Goal: Task Accomplishment & Management: Manage account settings

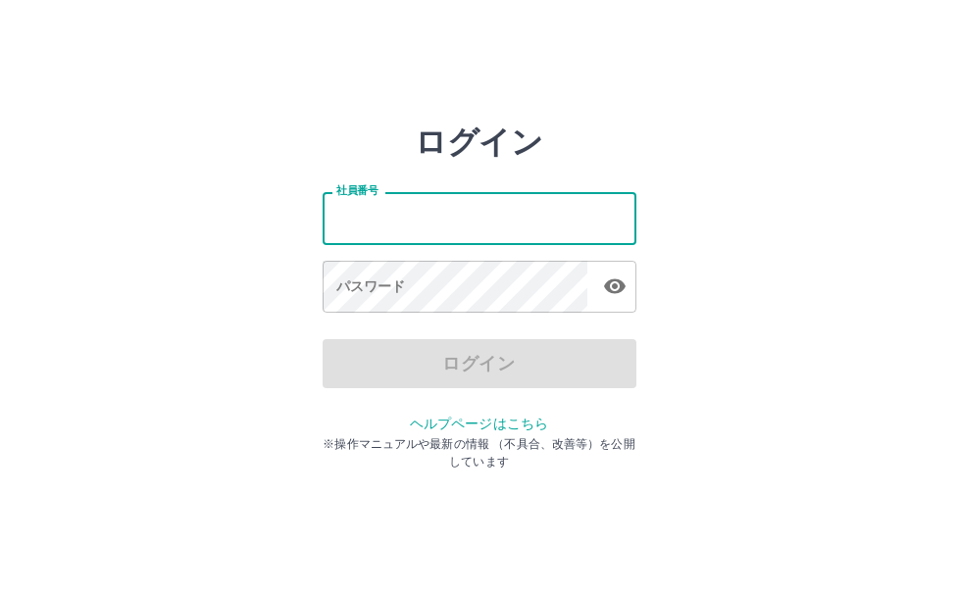
drag, startPoint x: 0, startPoint y: 0, endPoint x: 447, endPoint y: 228, distance: 502.1
click at [447, 228] on input "社員番号" at bounding box center [480, 218] width 314 height 52
type input "*******"
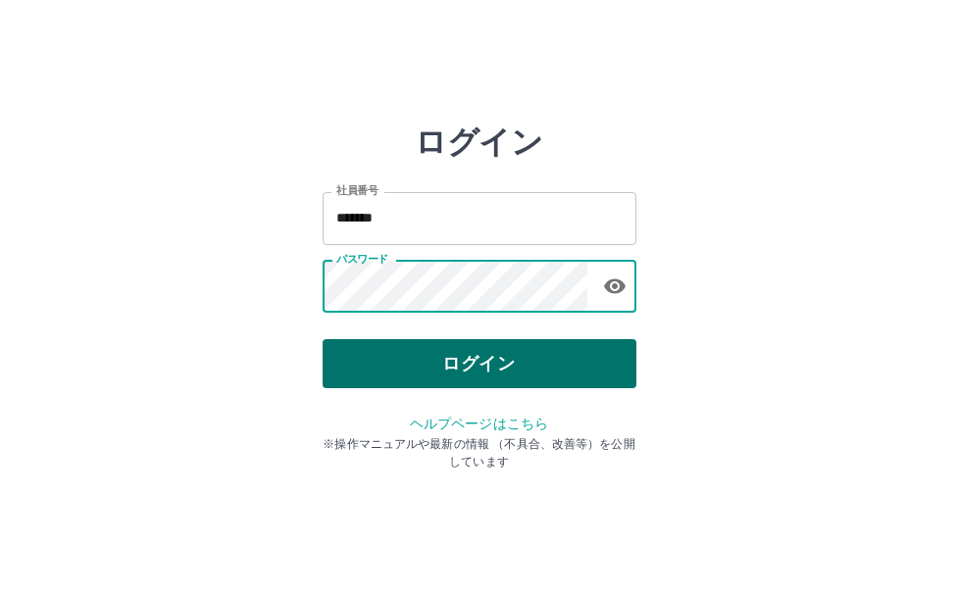
click at [510, 351] on button "ログイン" at bounding box center [480, 363] width 314 height 49
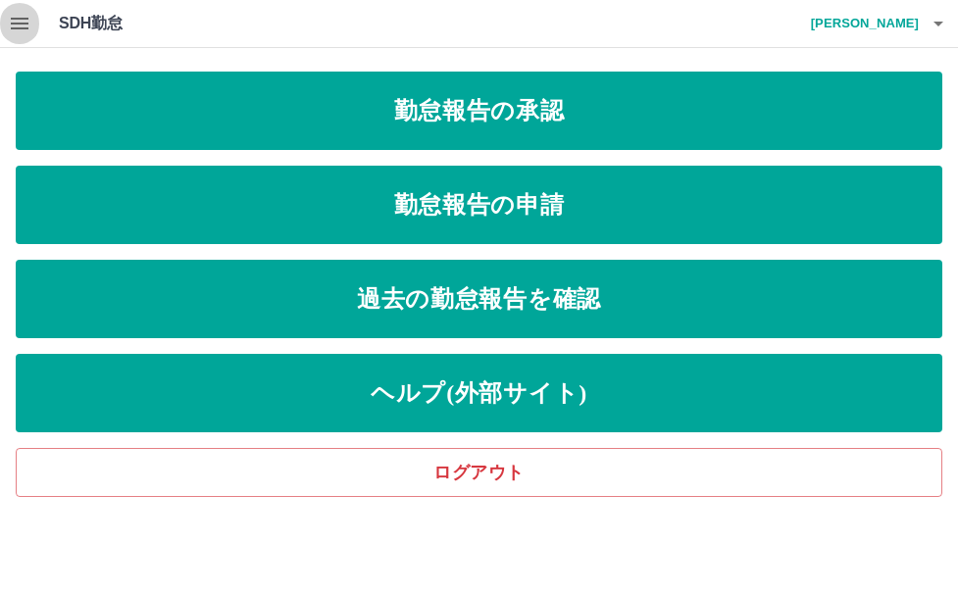
click at [21, 24] on icon "button" at bounding box center [20, 24] width 18 height 12
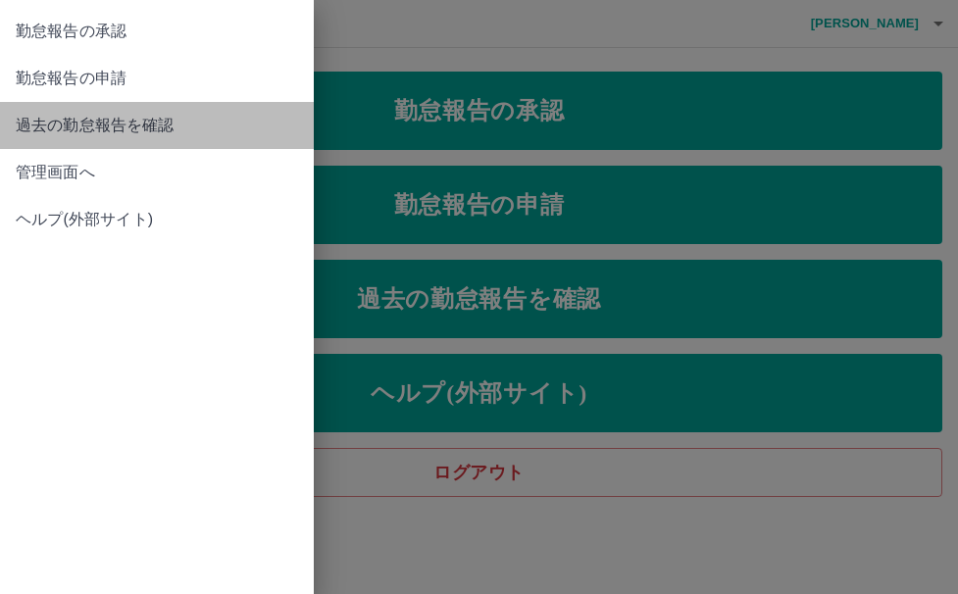
click at [90, 121] on span "過去の勤怠報告を確認" at bounding box center [157, 126] width 282 height 24
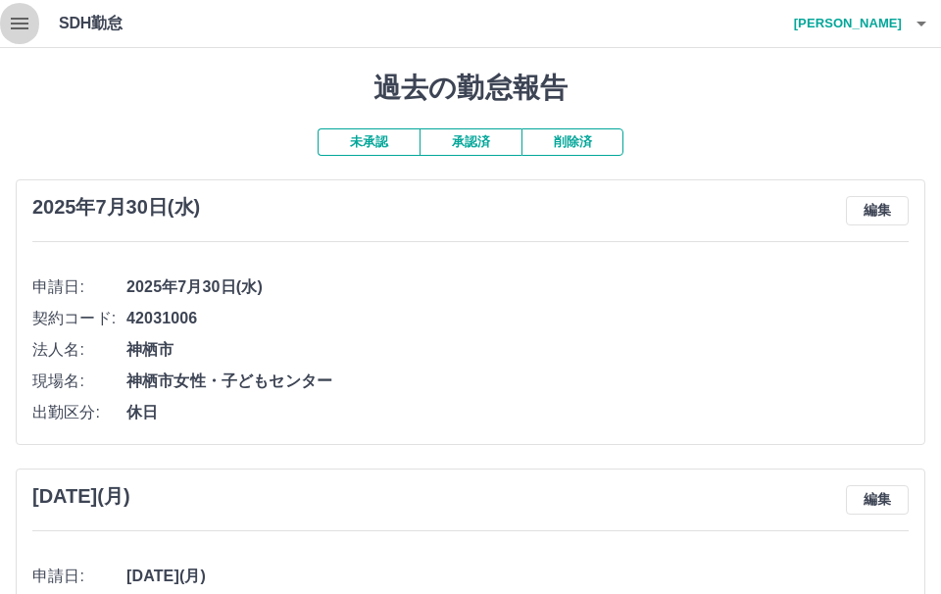
click at [25, 21] on icon "button" at bounding box center [20, 24] width 24 height 24
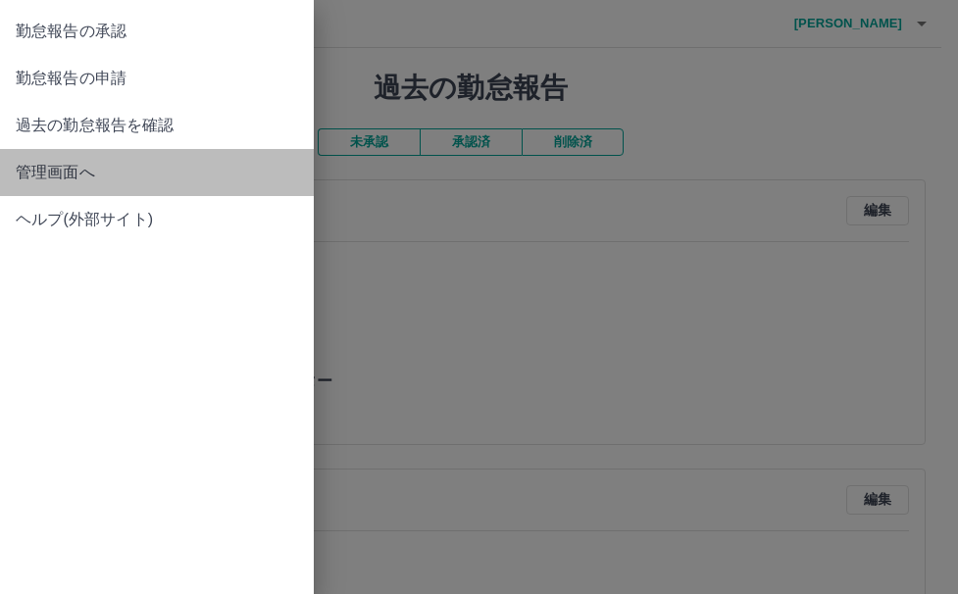
click at [41, 167] on span "管理画面へ" at bounding box center [157, 173] width 282 height 24
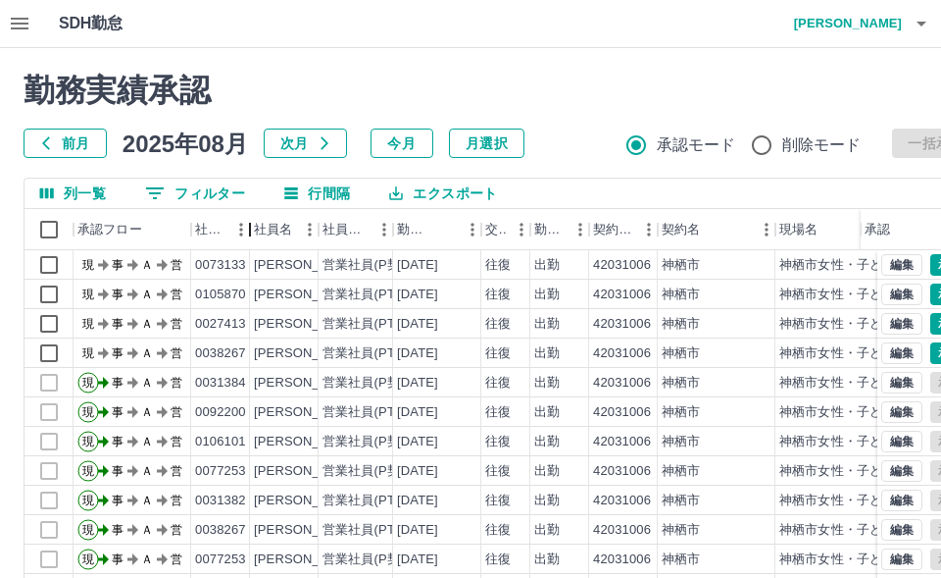
click at [239, 233] on div "社員番号" at bounding box center [250, 229] width 24 height 41
click at [211, 229] on div "社員番号" at bounding box center [210, 229] width 31 height 41
click at [228, 224] on button "メニュー" at bounding box center [241, 229] width 29 height 29
click at [534, 85] on h2 "勤務実績承認" at bounding box center [502, 90] width 957 height 37
click at [187, 190] on button "0 フィルター" at bounding box center [194, 192] width 131 height 29
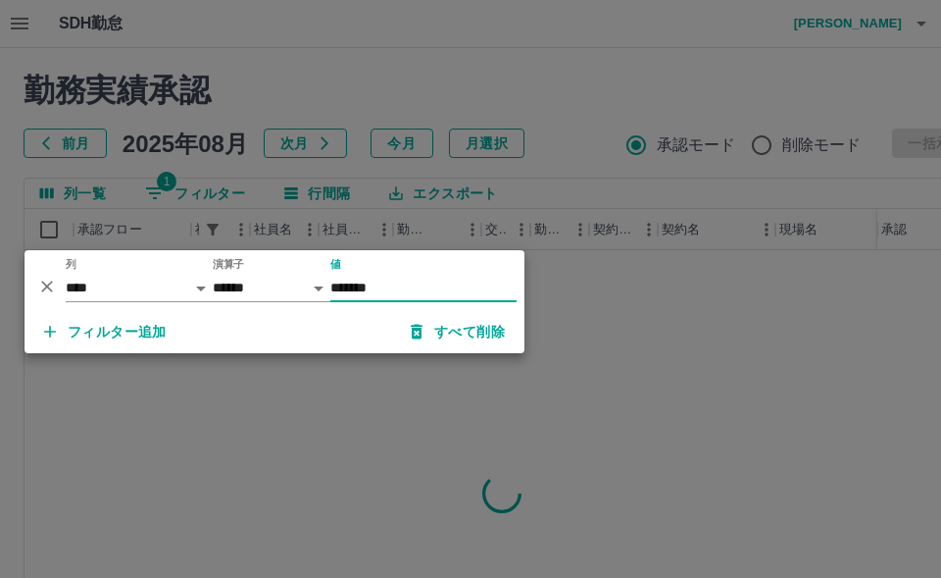
type input "*******"
click at [619, 339] on div at bounding box center [470, 289] width 941 height 578
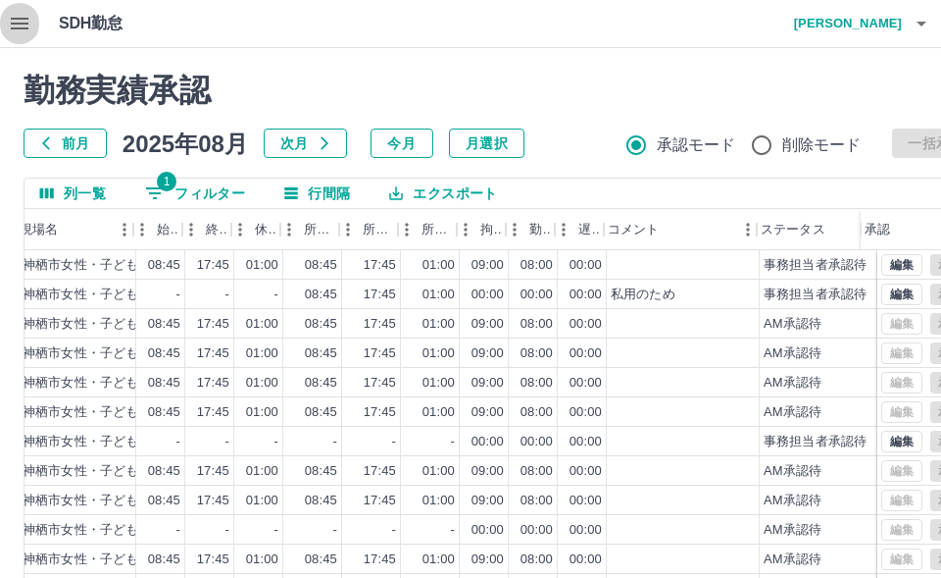
click at [20, 20] on icon "button" at bounding box center [20, 24] width 18 height 12
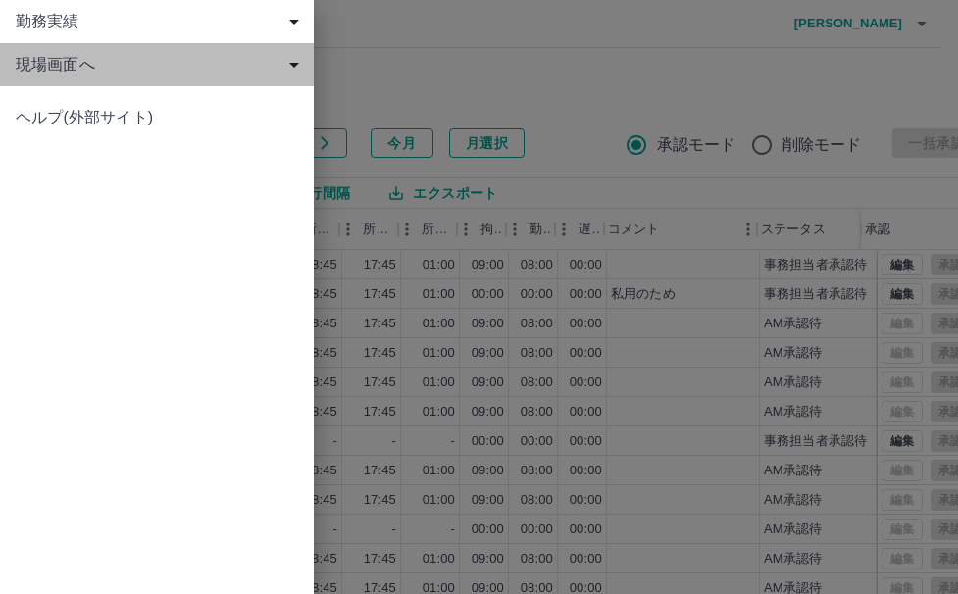
click at [47, 64] on span "現場画面へ" at bounding box center [161, 65] width 290 height 24
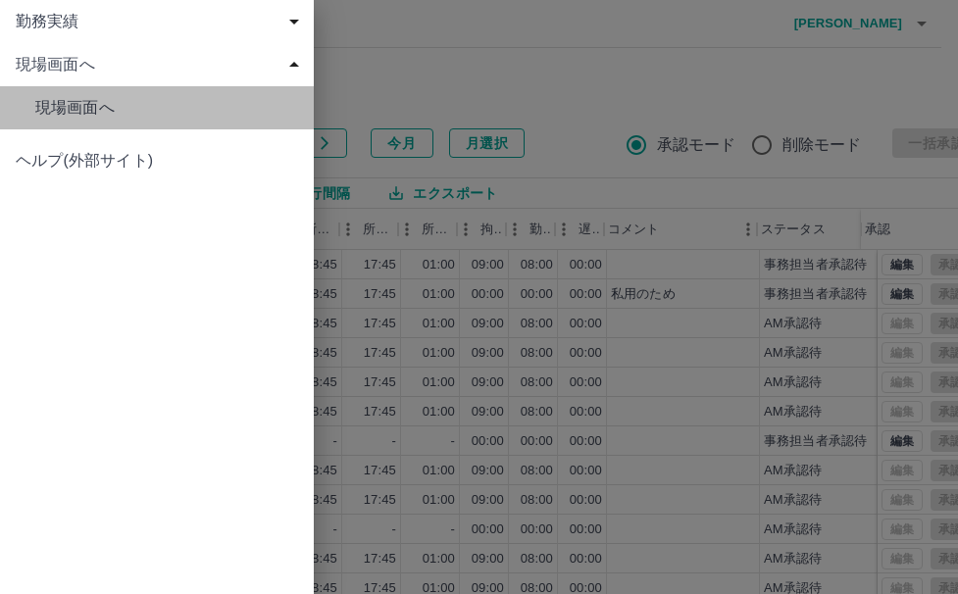
click at [60, 104] on span "現場画面へ" at bounding box center [166, 108] width 263 height 24
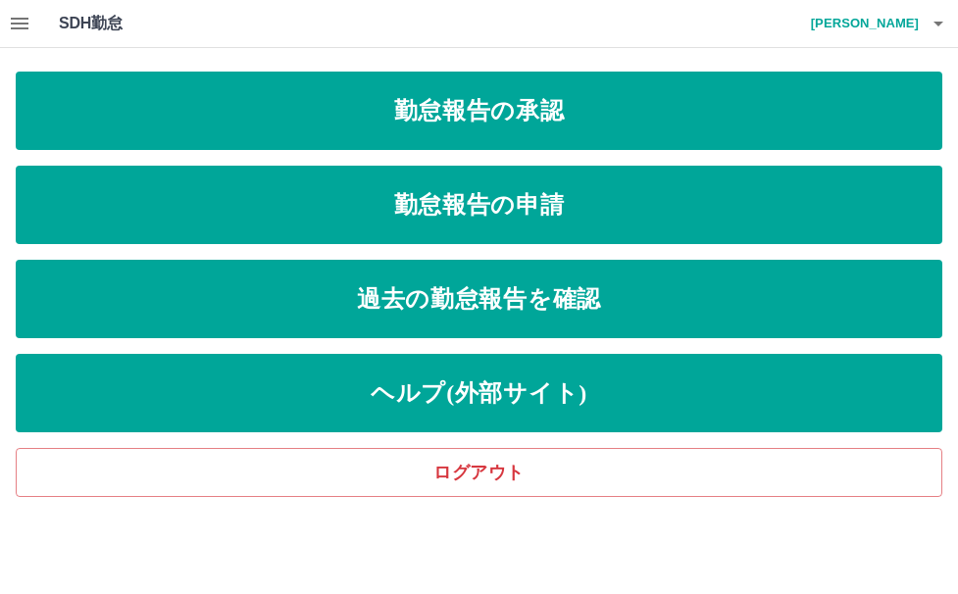
click at [937, 25] on icon "button" at bounding box center [938, 24] width 10 height 5
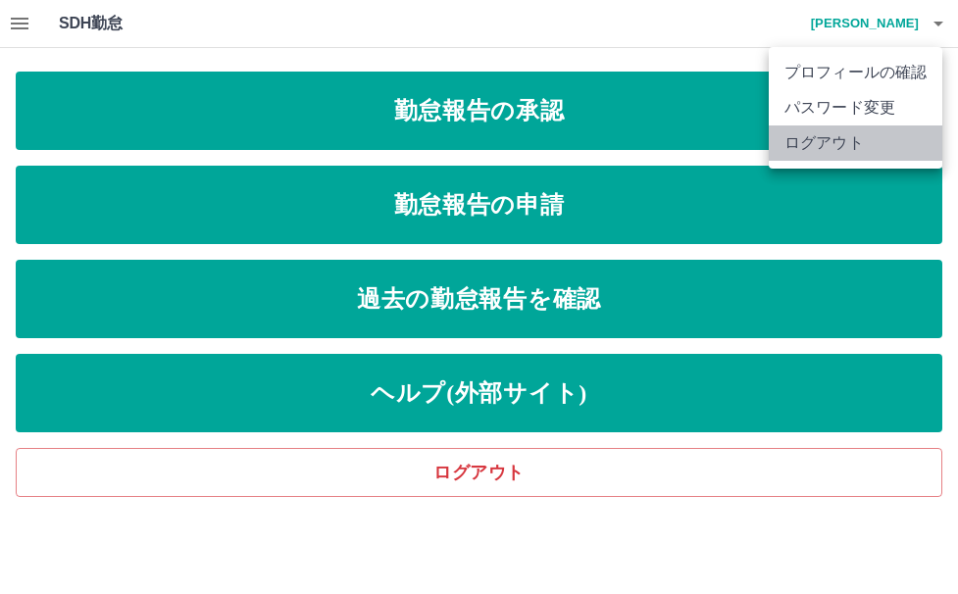
click at [843, 145] on li "ログアウト" at bounding box center [856, 143] width 174 height 35
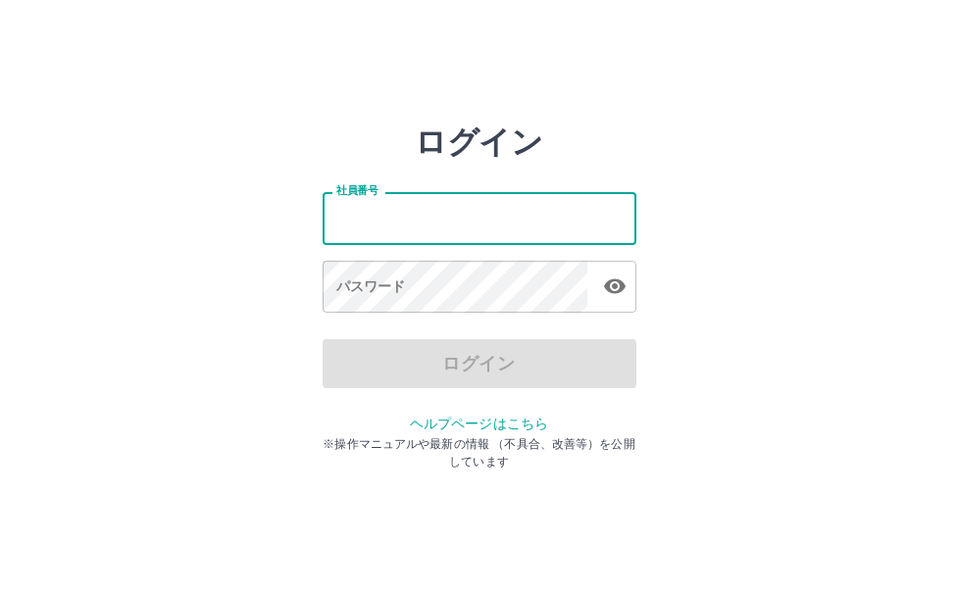
click at [443, 207] on input "社員番号" at bounding box center [480, 218] width 314 height 52
type input "*******"
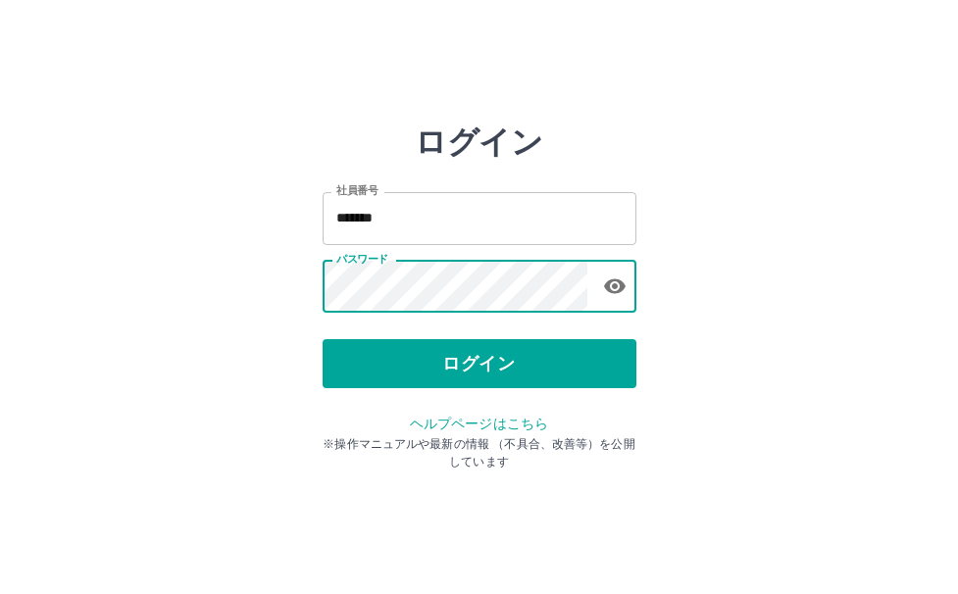
drag, startPoint x: 501, startPoint y: 385, endPoint x: 500, endPoint y: 368, distance: 17.7
click at [500, 383] on button "ログイン" at bounding box center [480, 363] width 314 height 49
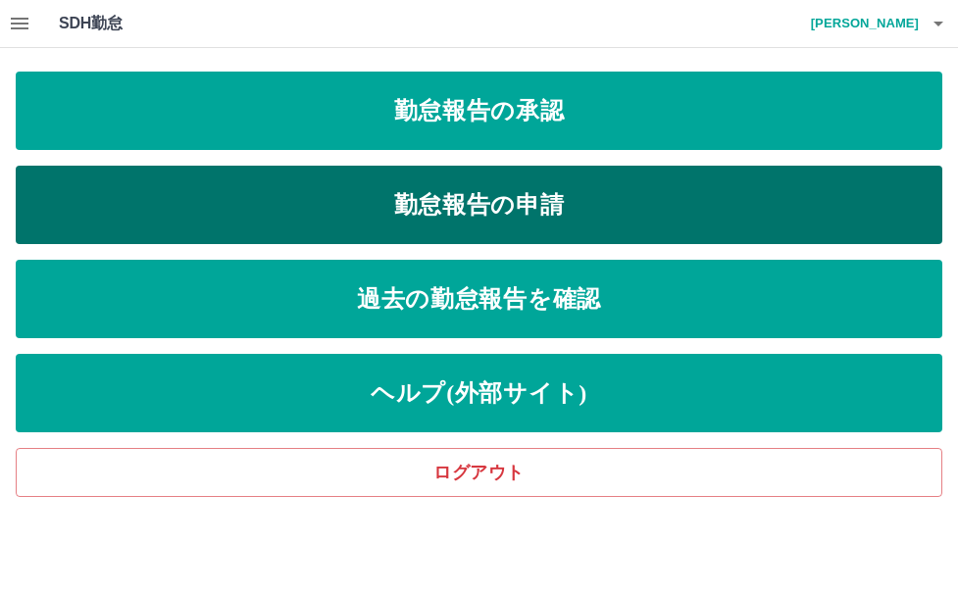
click at [508, 196] on link "勤怠報告の申請" at bounding box center [479, 205] width 927 height 78
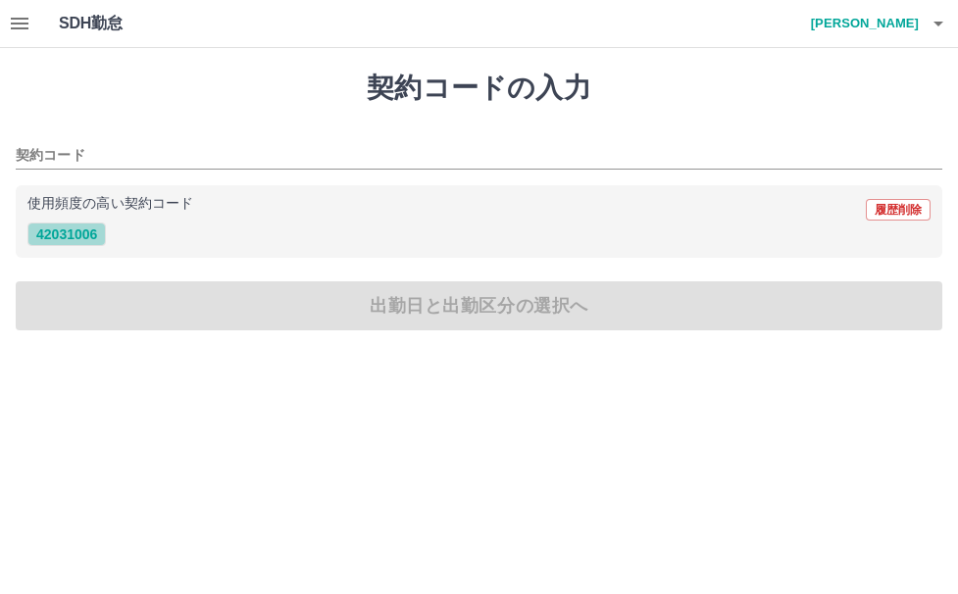
click at [89, 231] on button "42031006" at bounding box center [66, 235] width 78 height 24
type input "********"
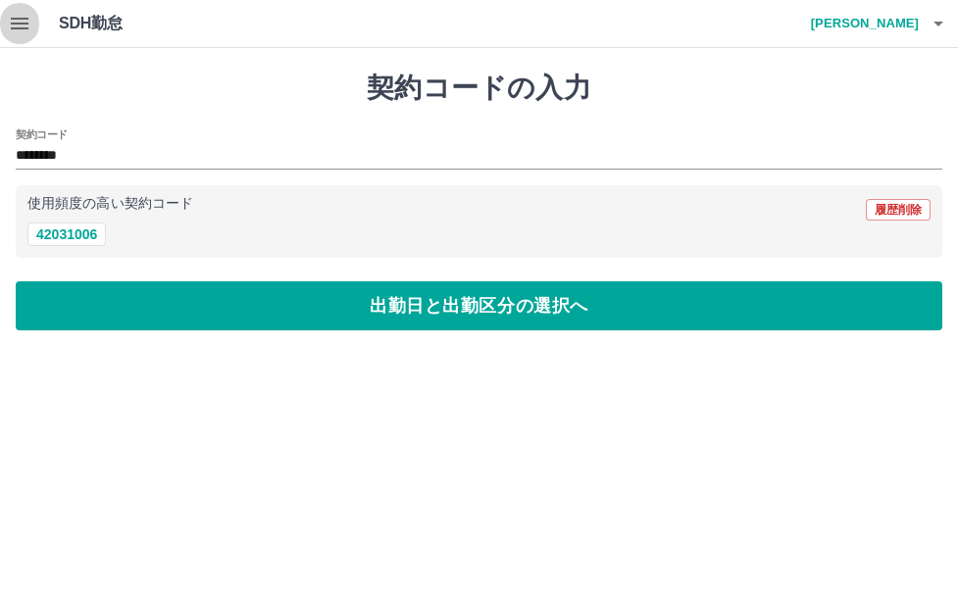
click at [24, 22] on icon "button" at bounding box center [20, 24] width 24 height 24
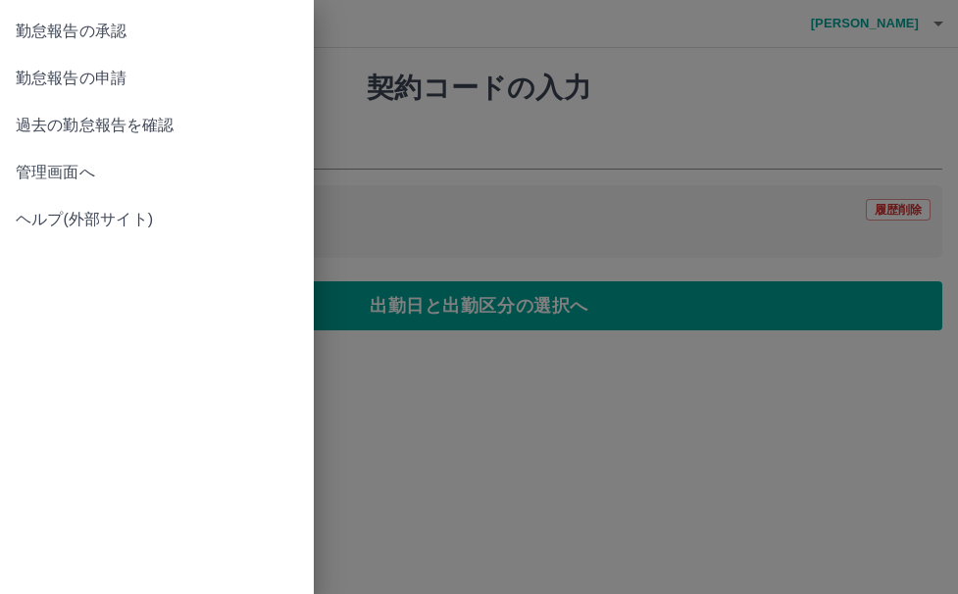
click at [55, 26] on span "勤怠報告の承認" at bounding box center [157, 32] width 282 height 24
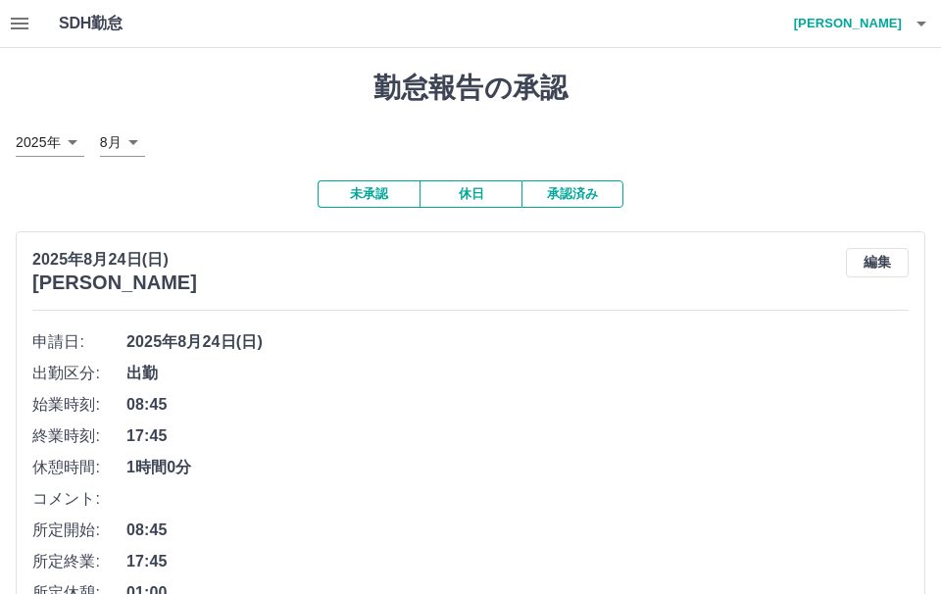
click at [28, 25] on icon "button" at bounding box center [20, 24] width 18 height 12
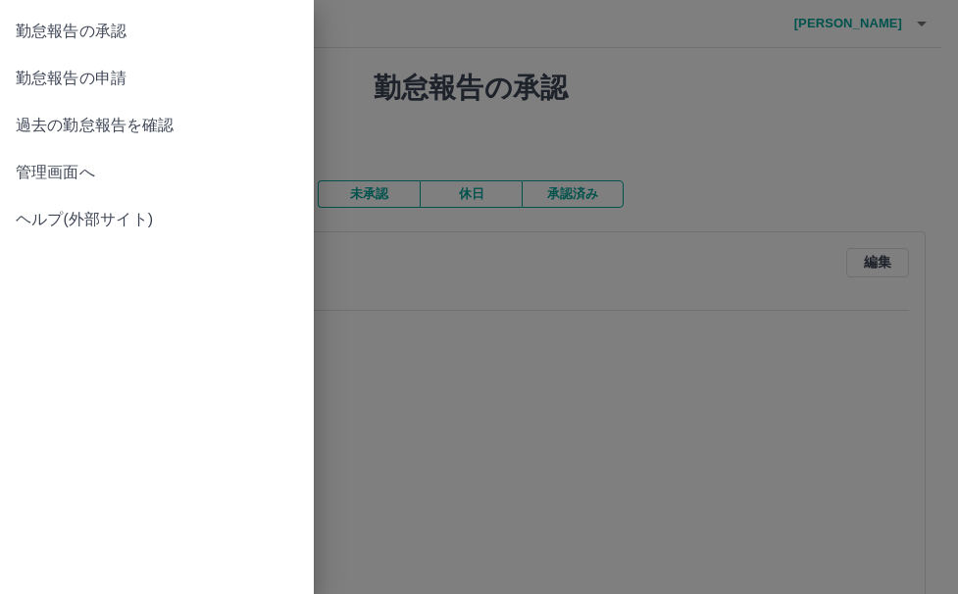
click at [83, 74] on span "勤怠報告の申請" at bounding box center [157, 79] width 282 height 24
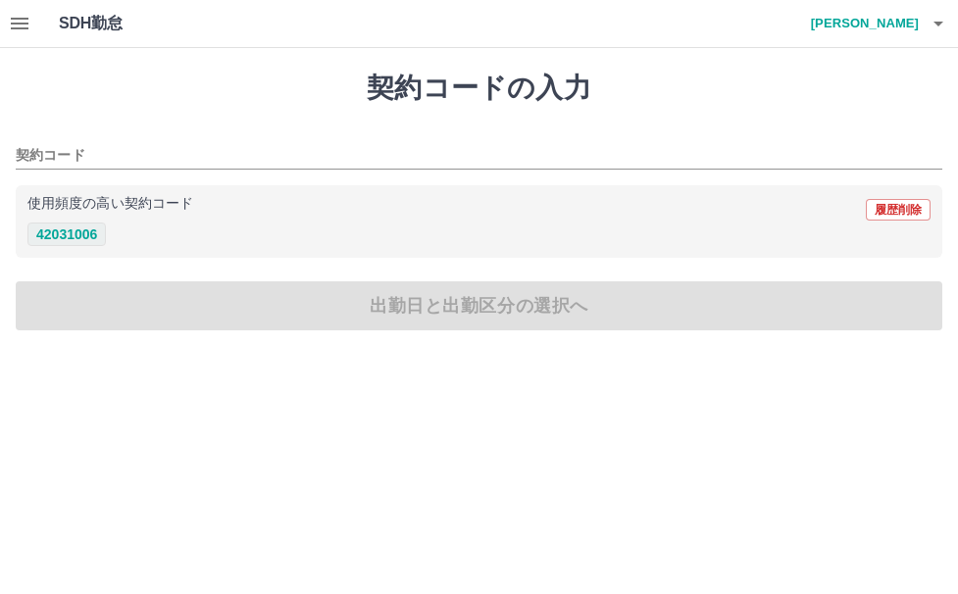
click at [94, 231] on button "42031006" at bounding box center [66, 235] width 78 height 24
type input "********"
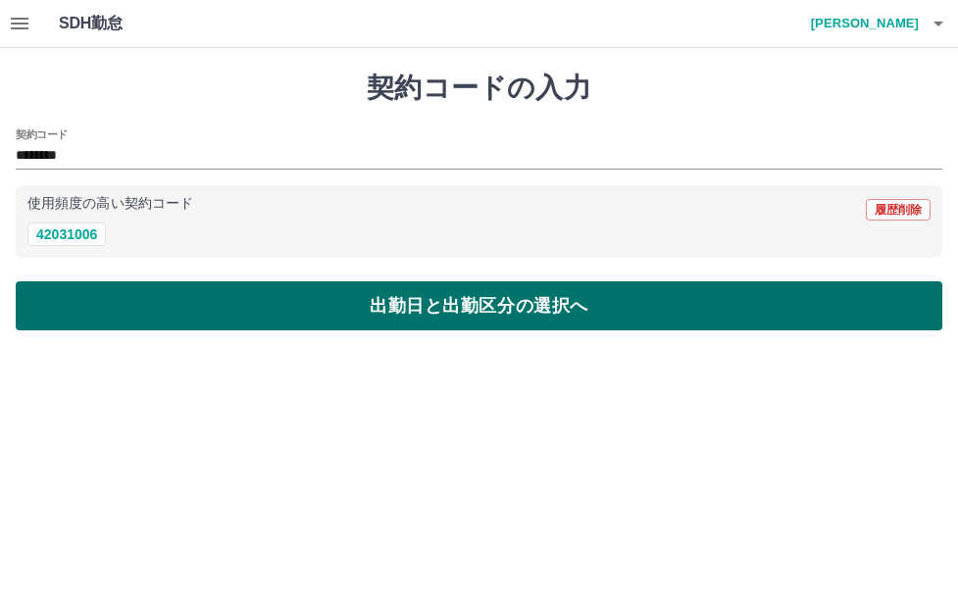
click at [189, 313] on button "出勤日と出勤区分の選択へ" at bounding box center [479, 305] width 927 height 49
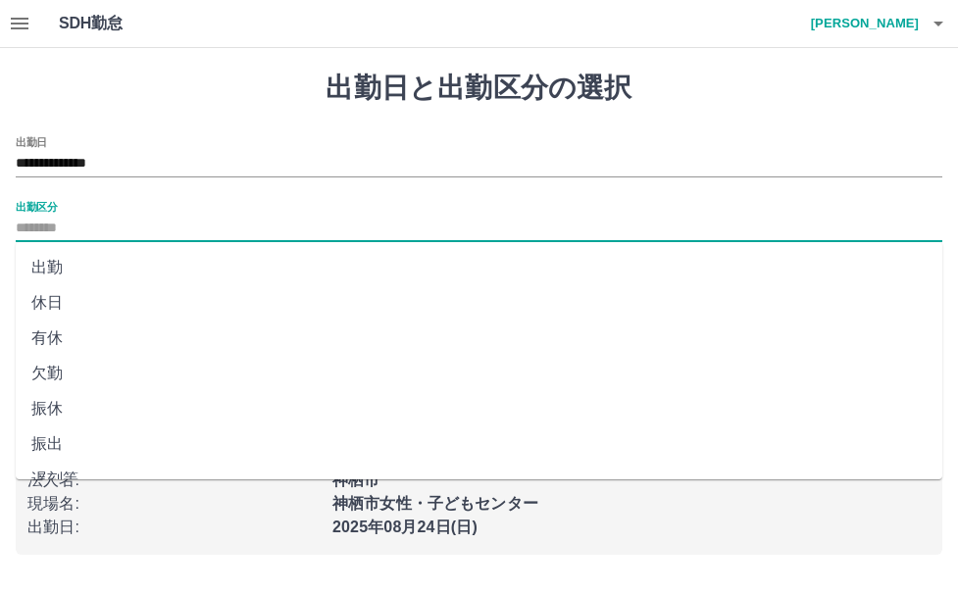
click at [129, 221] on input "出勤区分" at bounding box center [479, 229] width 927 height 25
click at [60, 267] on li "出勤" at bounding box center [479, 267] width 927 height 35
type input "**"
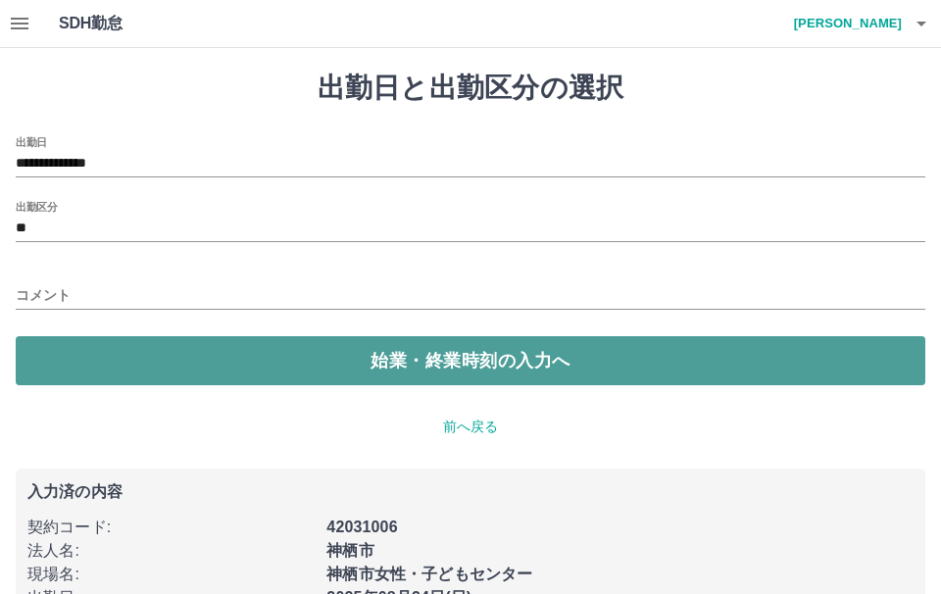
click at [109, 371] on button "始業・終業時刻の入力へ" at bounding box center [471, 360] width 910 height 49
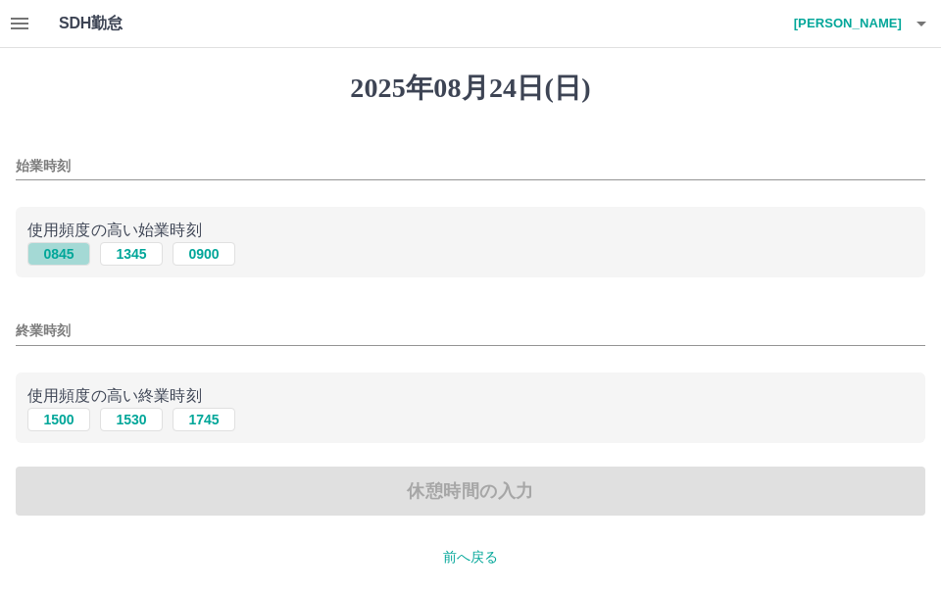
click at [67, 258] on button "0845" at bounding box center [58, 254] width 63 height 24
type input "****"
click at [194, 420] on button "1745" at bounding box center [204, 420] width 63 height 24
type input "****"
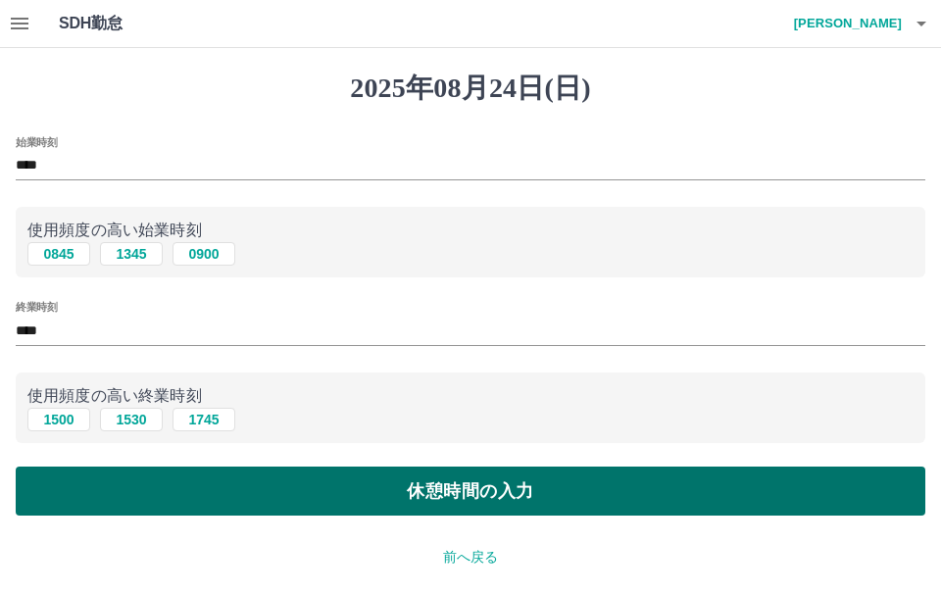
click at [206, 500] on button "休憩時間の入力" at bounding box center [471, 491] width 910 height 49
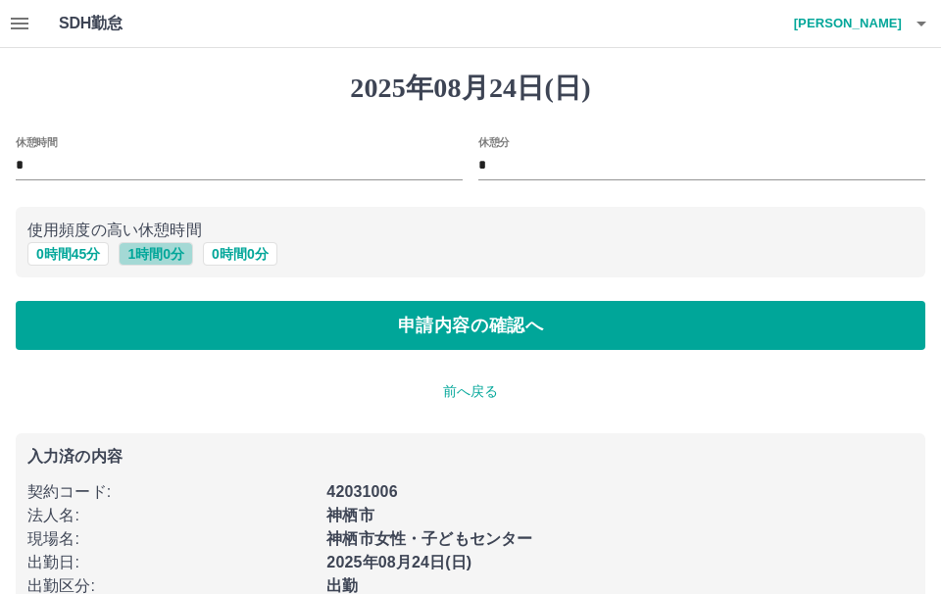
click at [171, 255] on button "1 時間 0 分" at bounding box center [156, 254] width 75 height 24
type input "*"
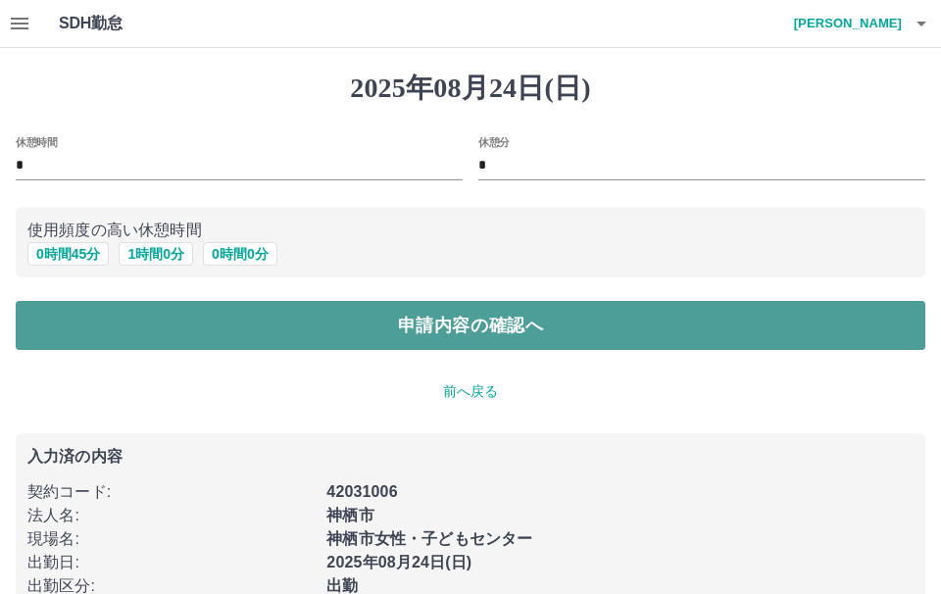
click at [205, 324] on button "申請内容の確認へ" at bounding box center [471, 325] width 910 height 49
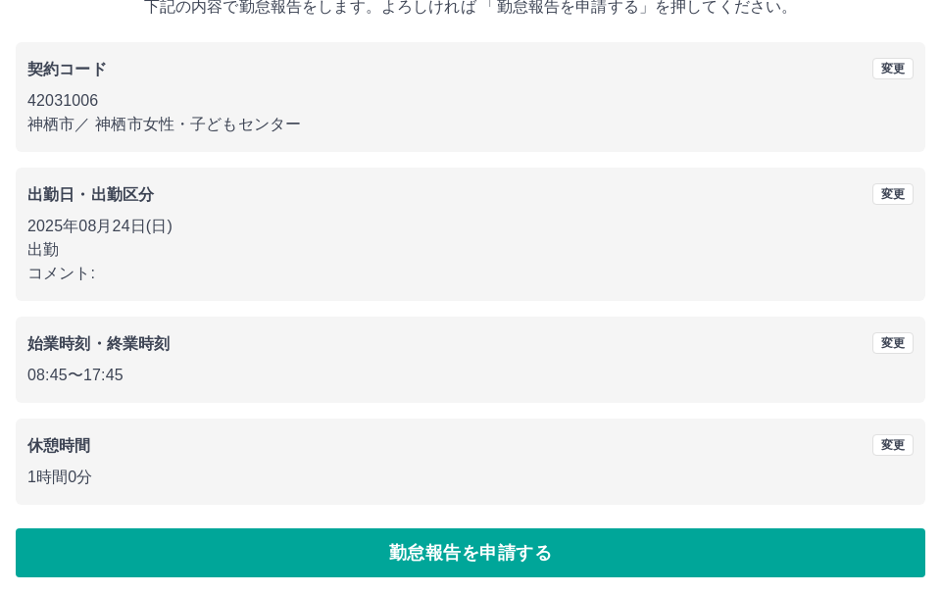
scroll to position [140, 0]
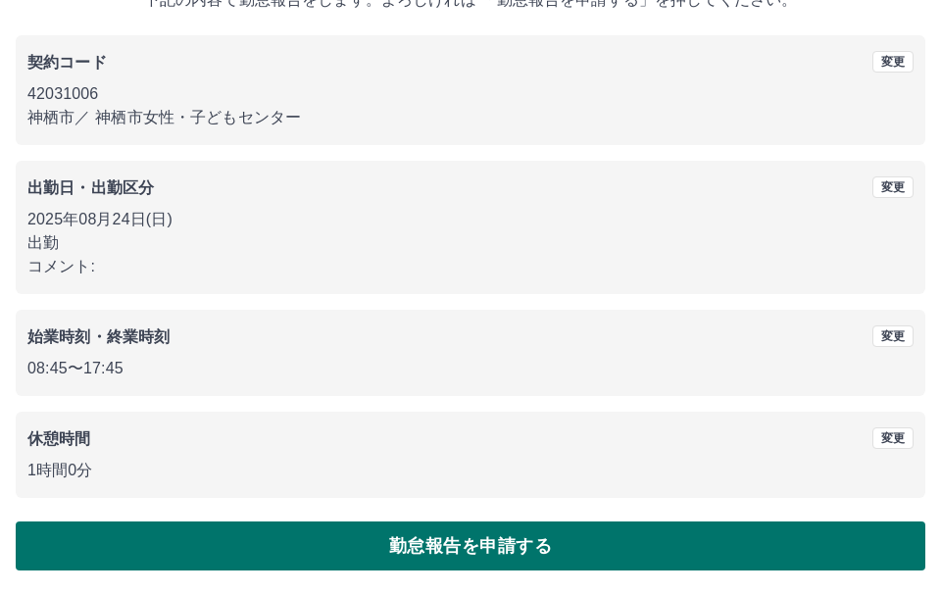
click at [216, 552] on button "勤怠報告を申請する" at bounding box center [471, 546] width 910 height 49
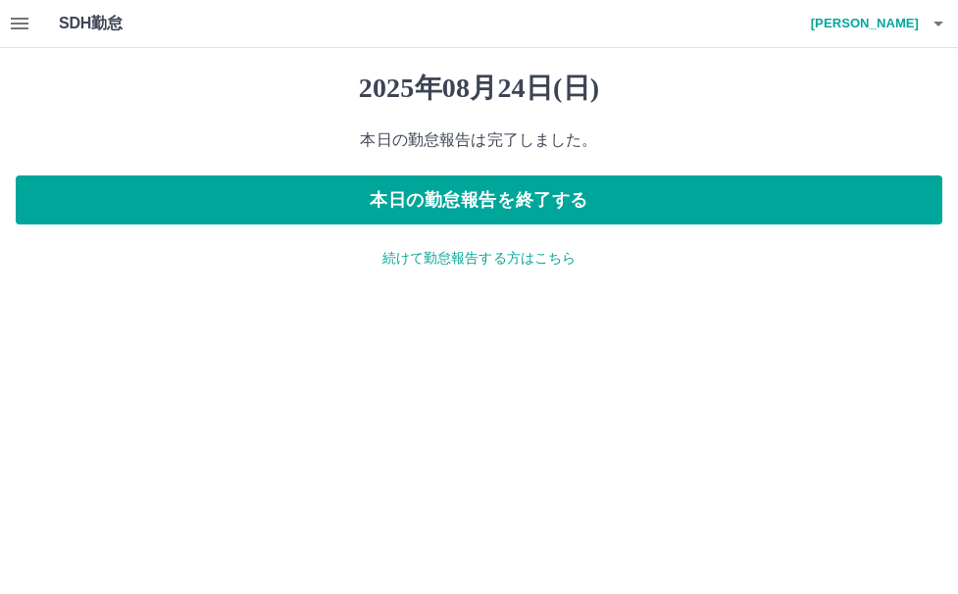
click at [472, 263] on p "続けて勤怠報告する方はこちら" at bounding box center [479, 258] width 927 height 21
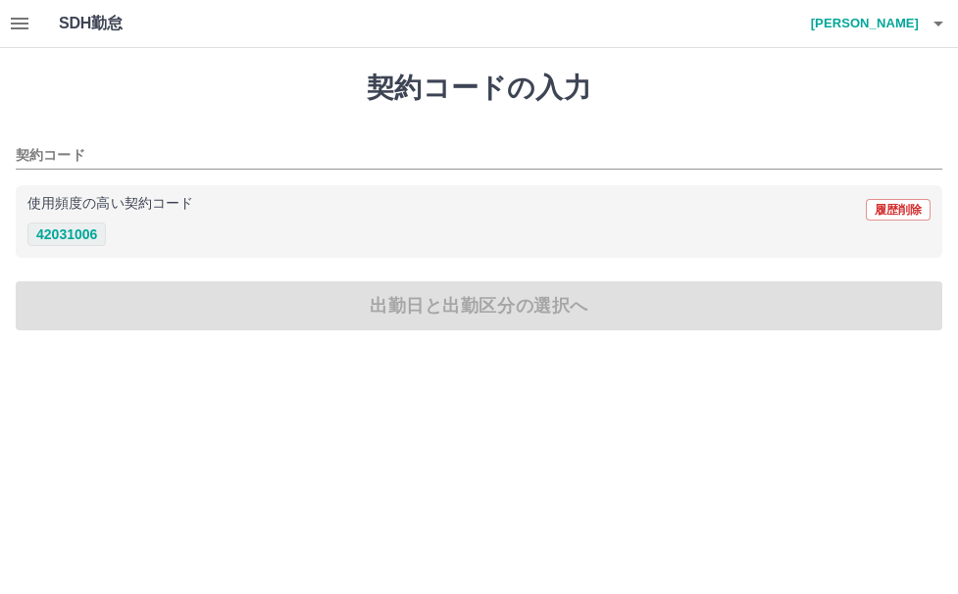
click at [47, 228] on button "42031006" at bounding box center [66, 235] width 78 height 24
type input "********"
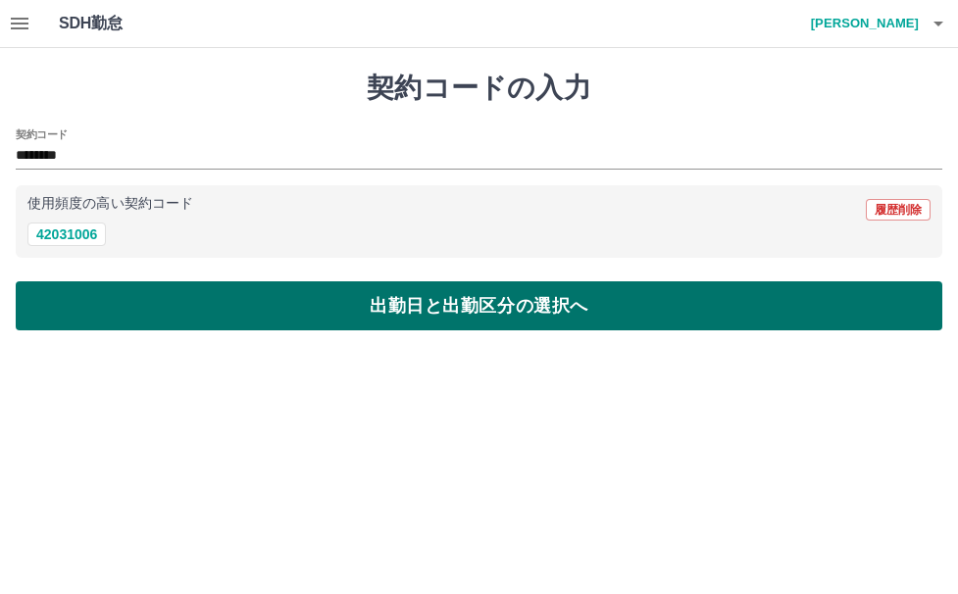
click at [541, 297] on button "出勤日と出勤区分の選択へ" at bounding box center [479, 305] width 927 height 49
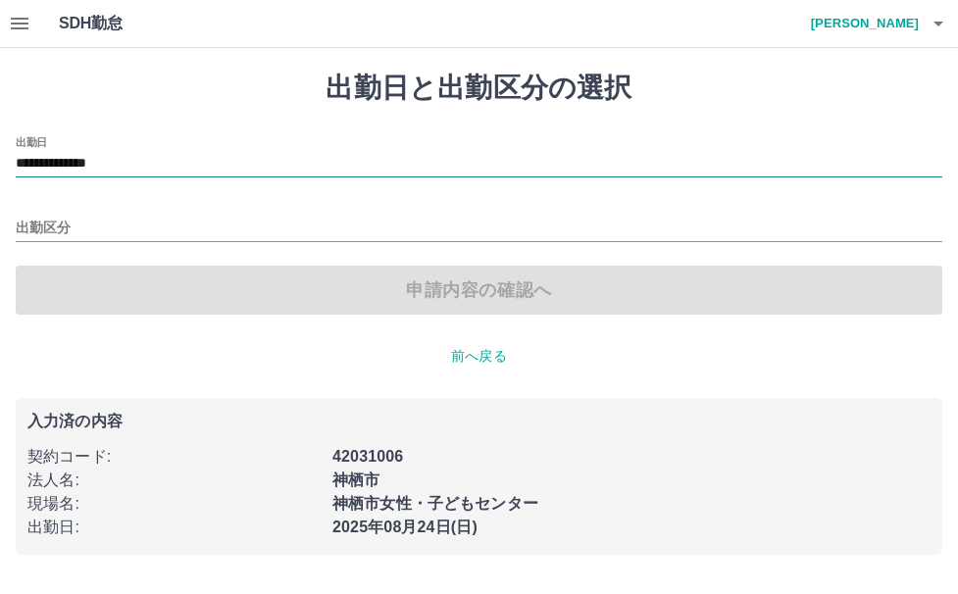
click at [166, 161] on input "**********" at bounding box center [479, 164] width 927 height 25
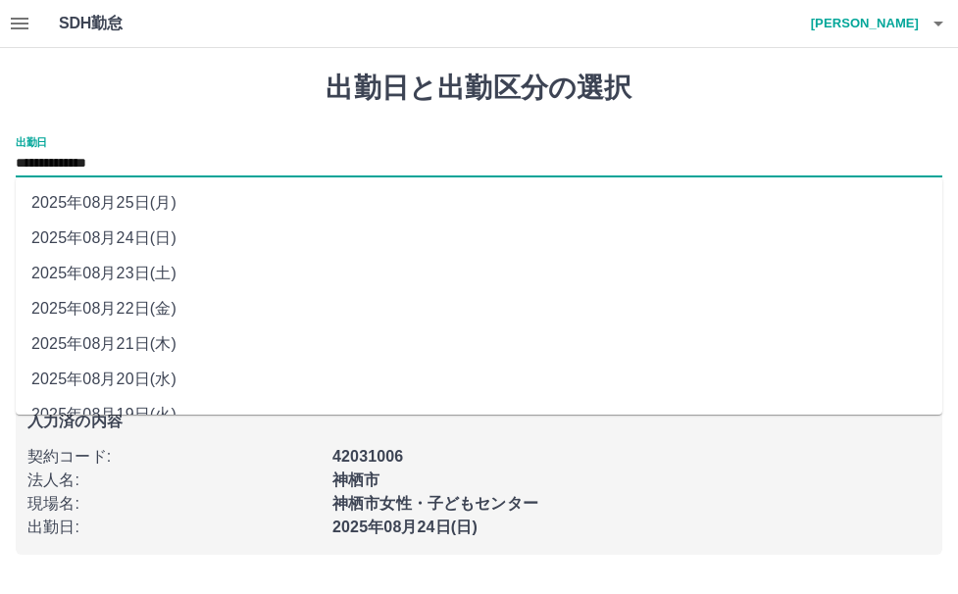
click at [153, 203] on li "2025年08月25日(月)" at bounding box center [479, 202] width 927 height 35
type input "**********"
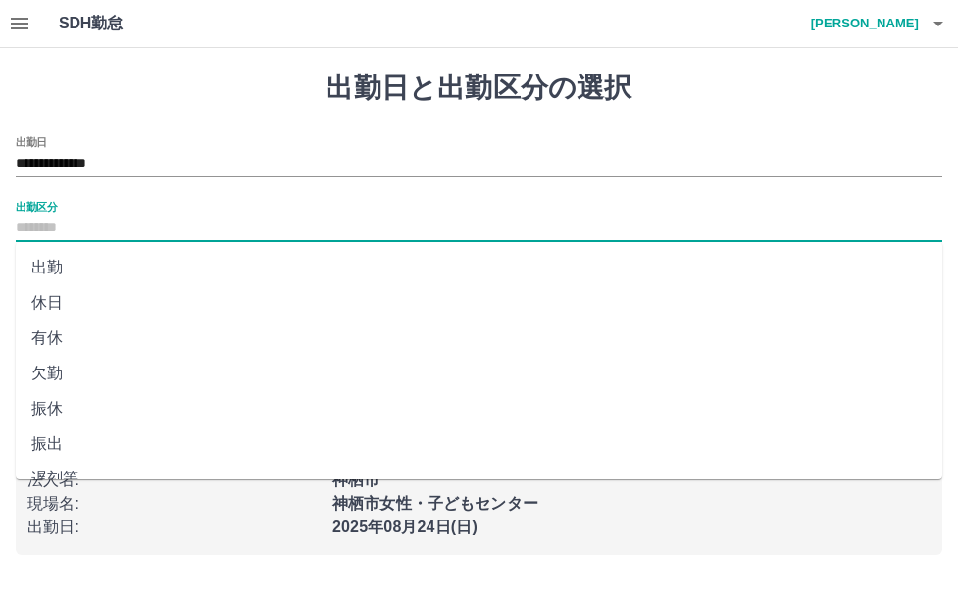
click at [146, 230] on input "出勤区分" at bounding box center [479, 229] width 927 height 25
click at [39, 333] on li "有休" at bounding box center [479, 338] width 927 height 35
type input "**"
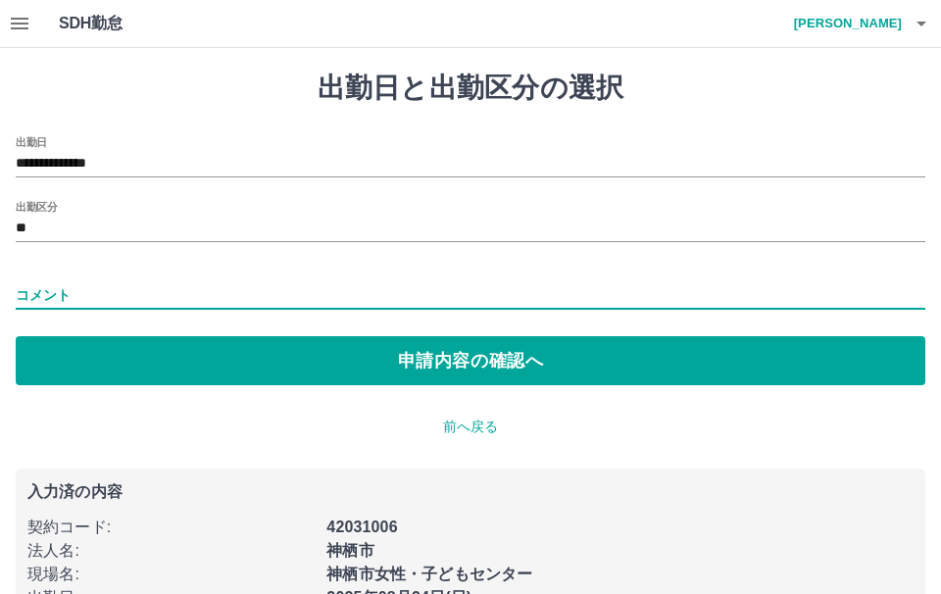
click at [76, 287] on input "コメント" at bounding box center [471, 295] width 910 height 28
type input "*****"
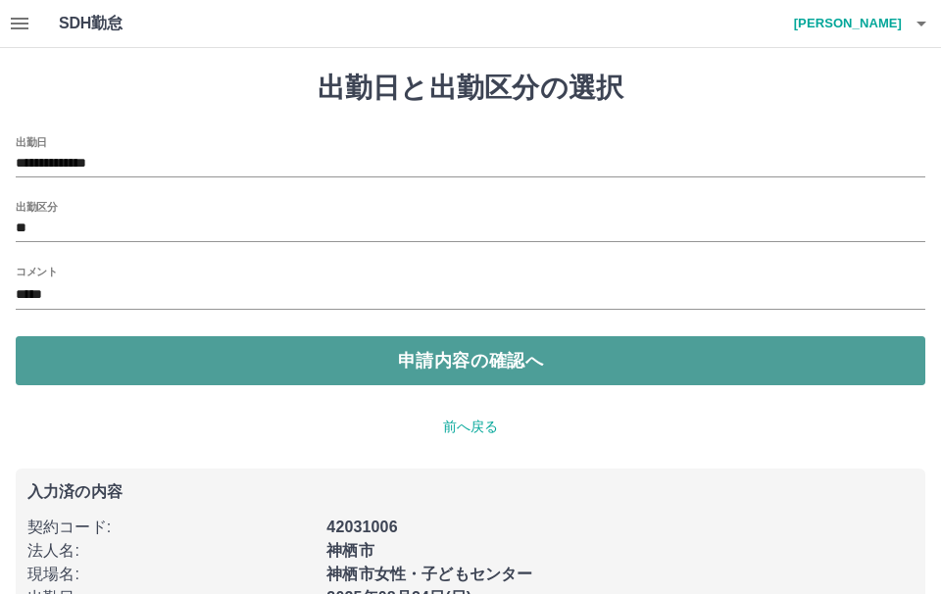
click at [145, 378] on button "申請内容の確認へ" at bounding box center [471, 360] width 910 height 49
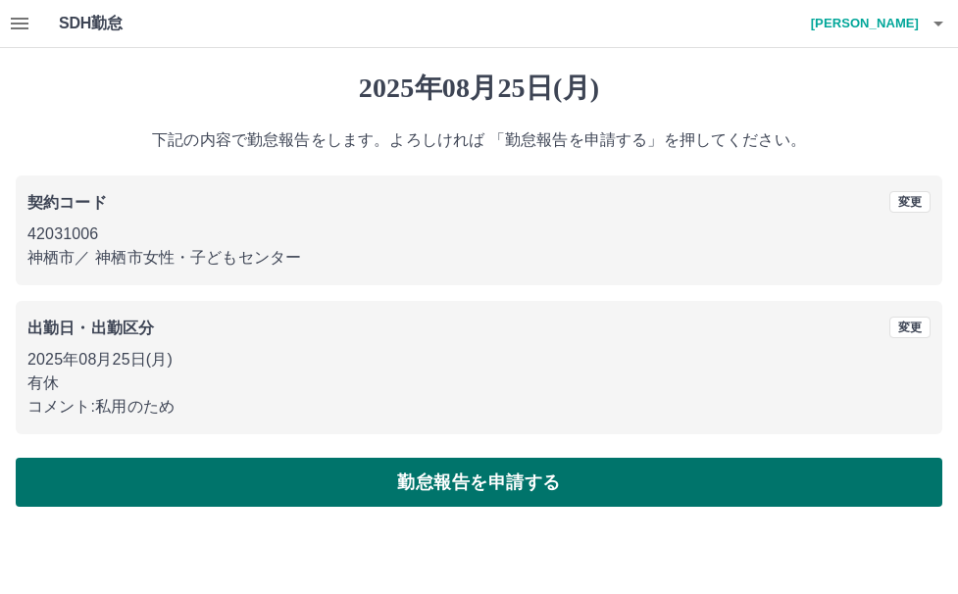
click at [492, 479] on button "勤怠報告を申請する" at bounding box center [479, 482] width 927 height 49
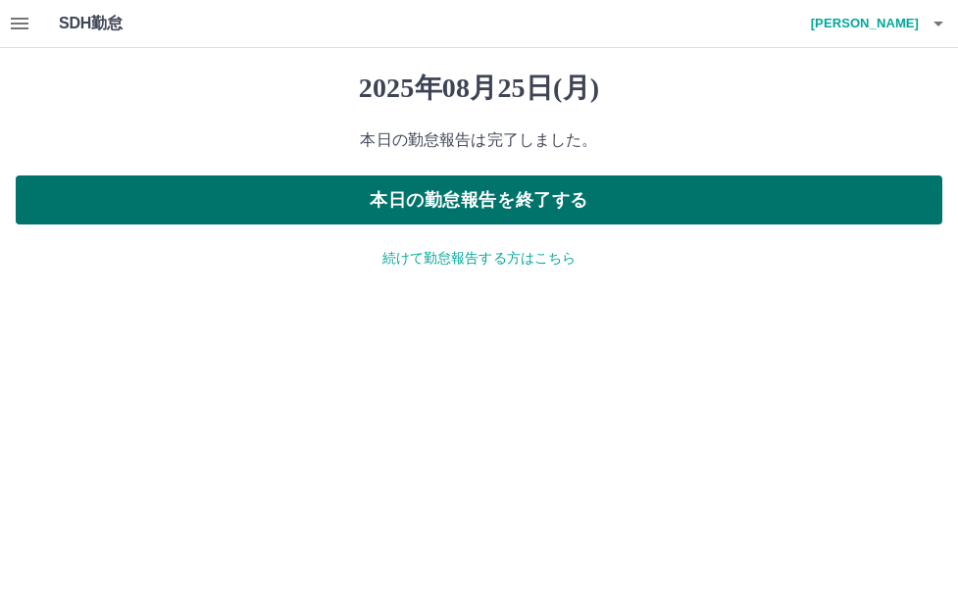
click at [574, 193] on button "本日の勤怠報告を終了する" at bounding box center [479, 200] width 927 height 49
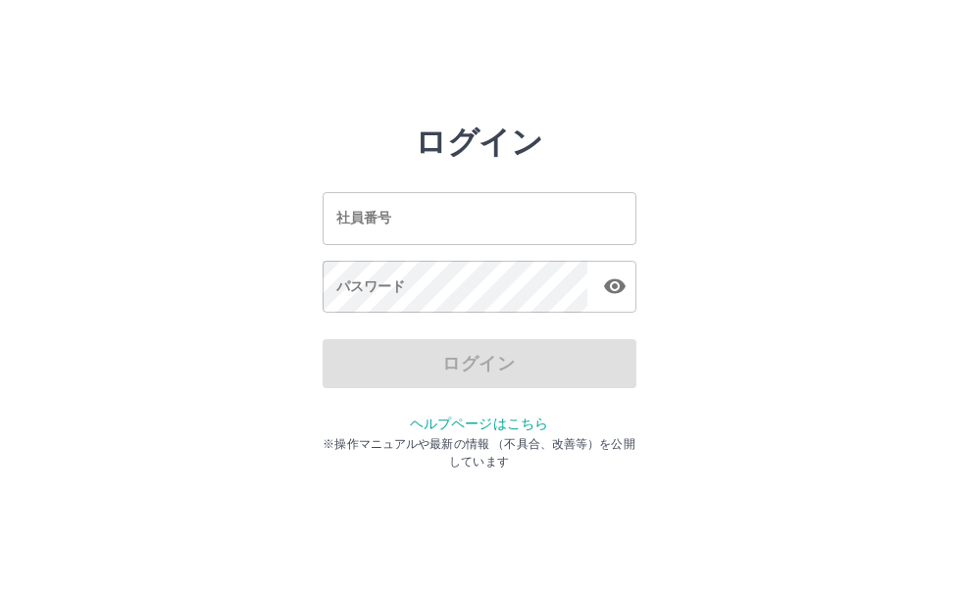
click at [483, 209] on input "社員番号" at bounding box center [480, 218] width 314 height 52
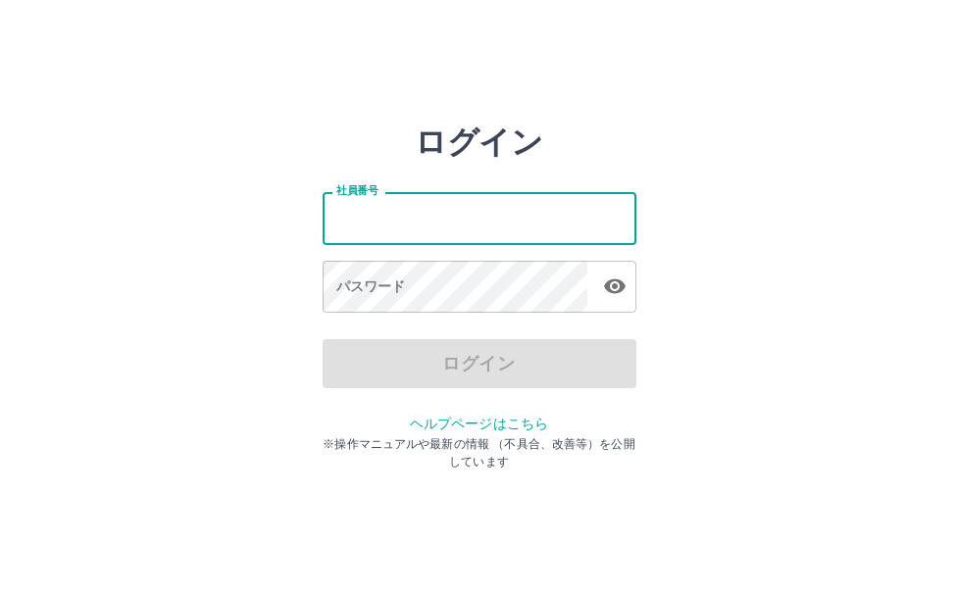
type input "*******"
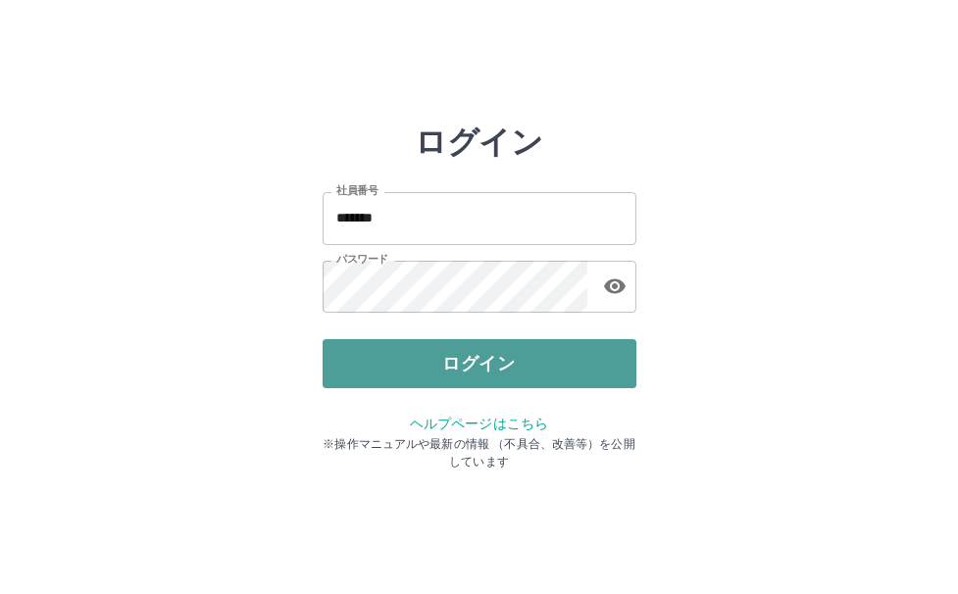
click at [483, 365] on button "ログイン" at bounding box center [480, 363] width 314 height 49
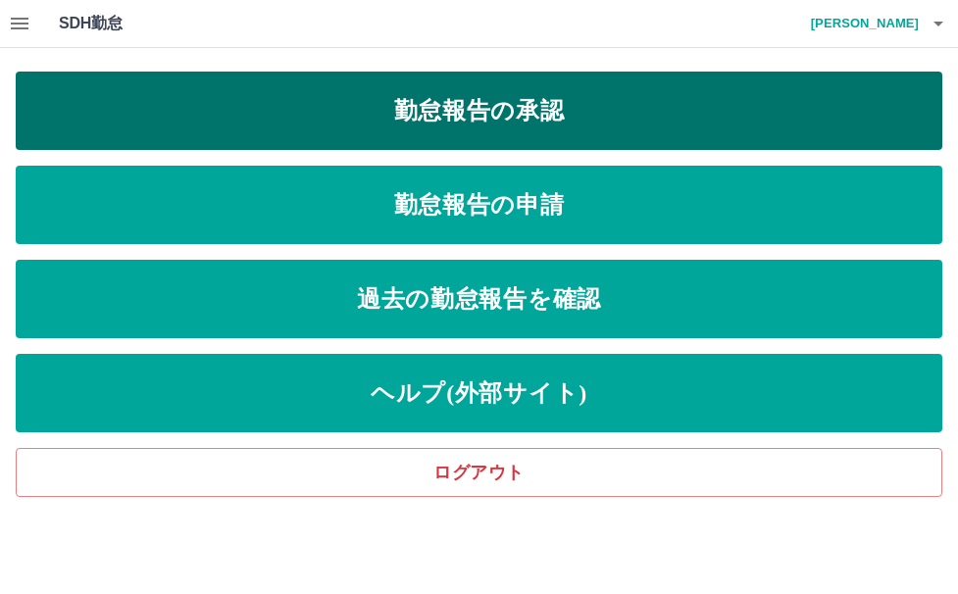
click at [450, 96] on link "勤怠報告の承認" at bounding box center [479, 111] width 927 height 78
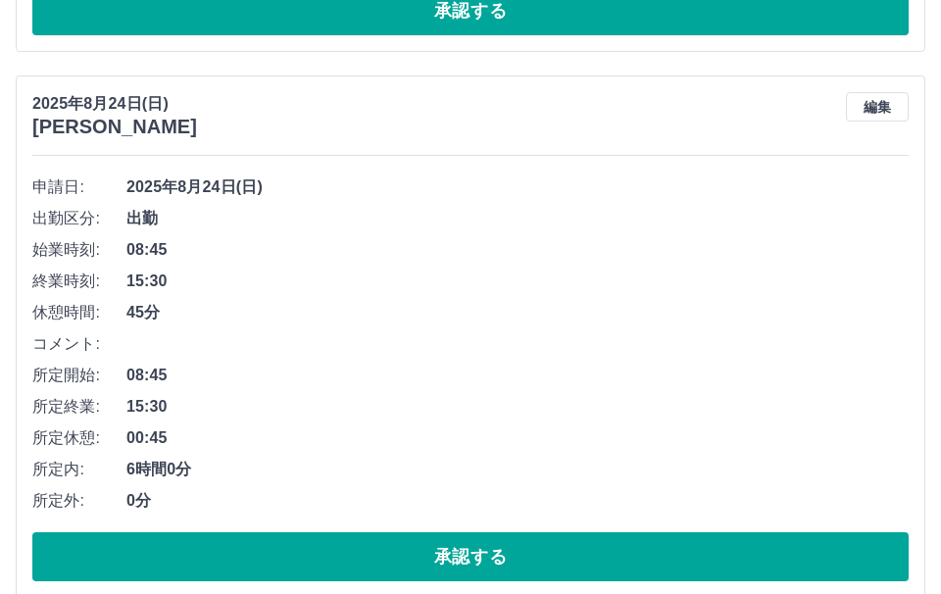
scroll to position [2818, 0]
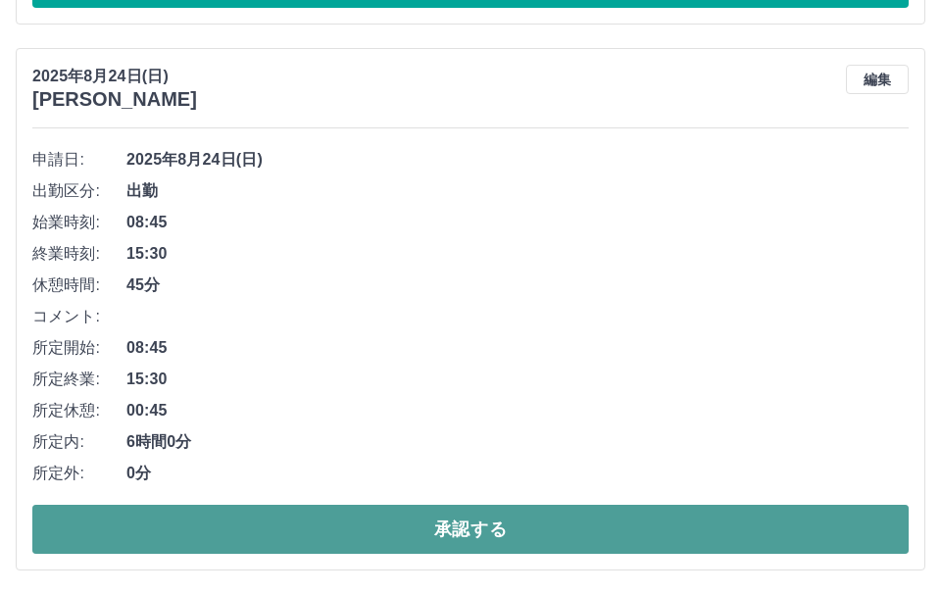
drag, startPoint x: 262, startPoint y: 525, endPoint x: 285, endPoint y: 528, distance: 23.7
click at [280, 528] on button "承認する" at bounding box center [470, 529] width 877 height 49
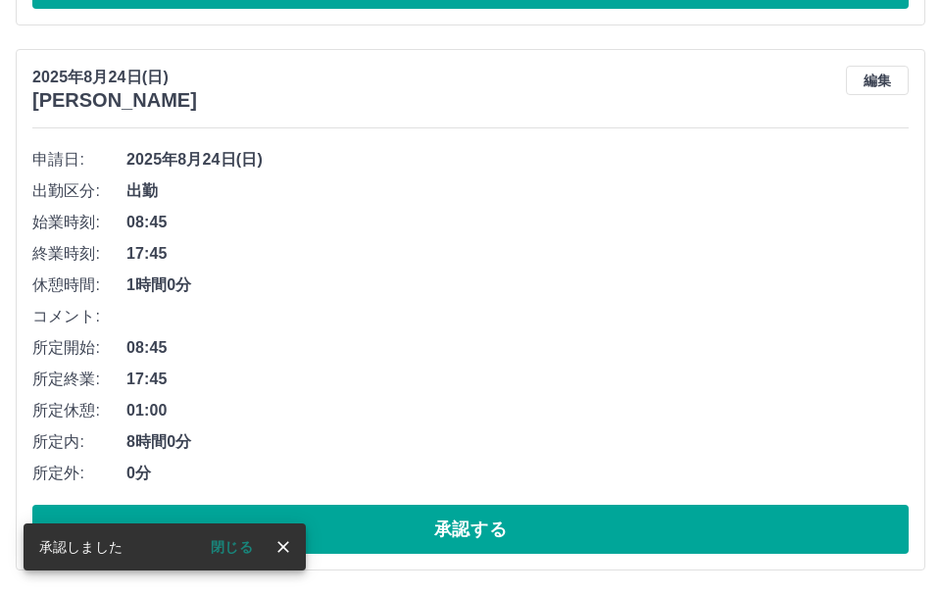
scroll to position [2272, 0]
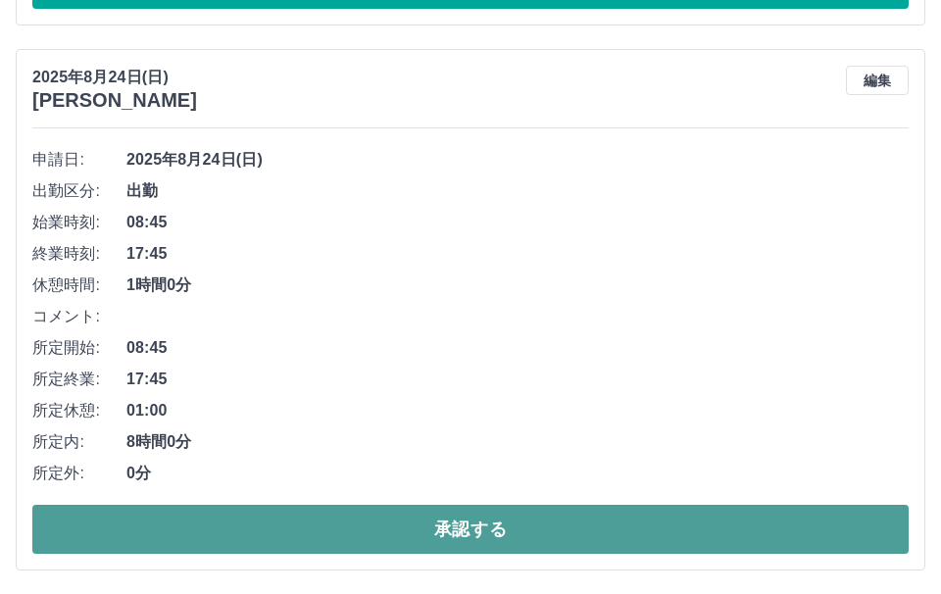
click at [334, 541] on button "承認する" at bounding box center [470, 529] width 877 height 49
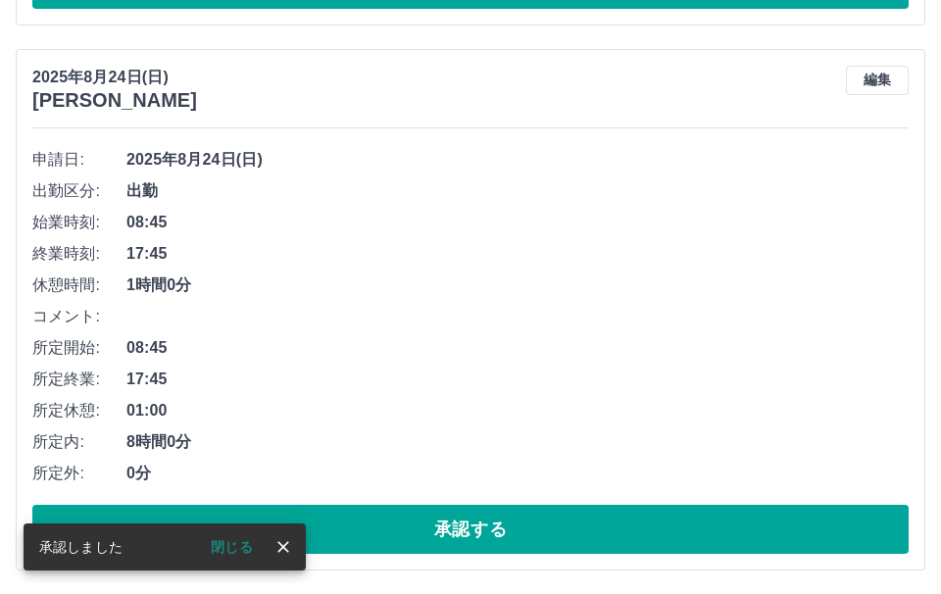
scroll to position [1727, 0]
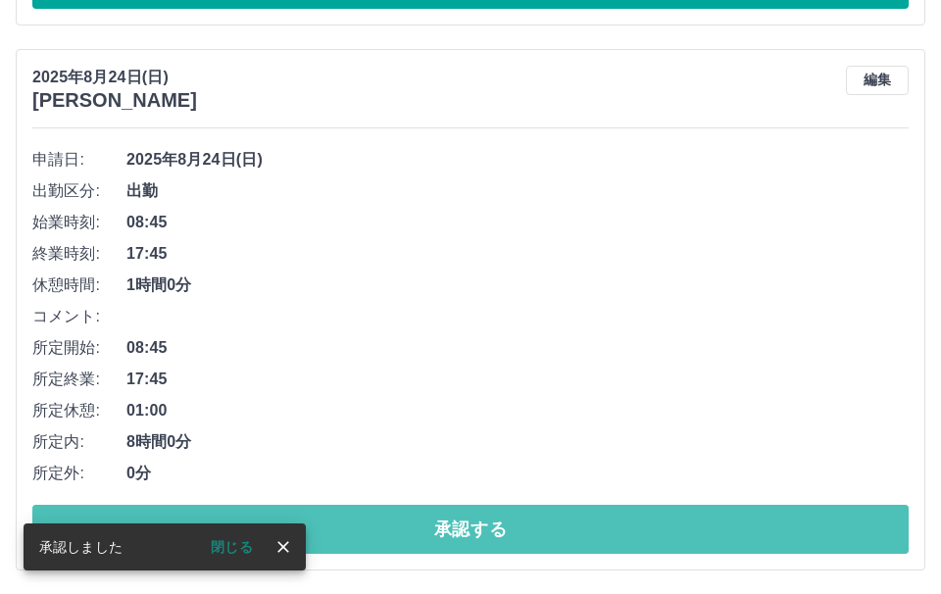
click at [332, 541] on button "承認する" at bounding box center [470, 529] width 877 height 49
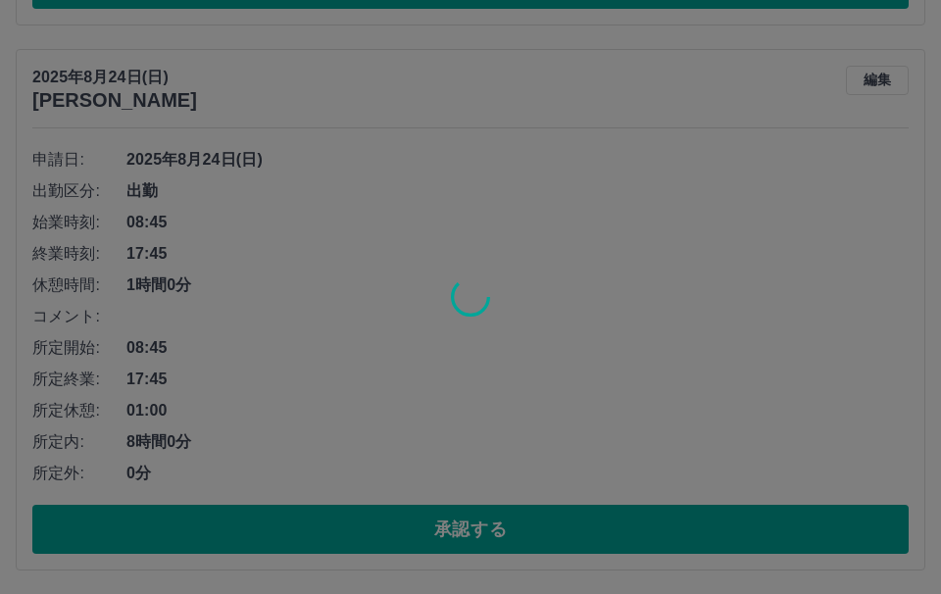
scroll to position [1182, 0]
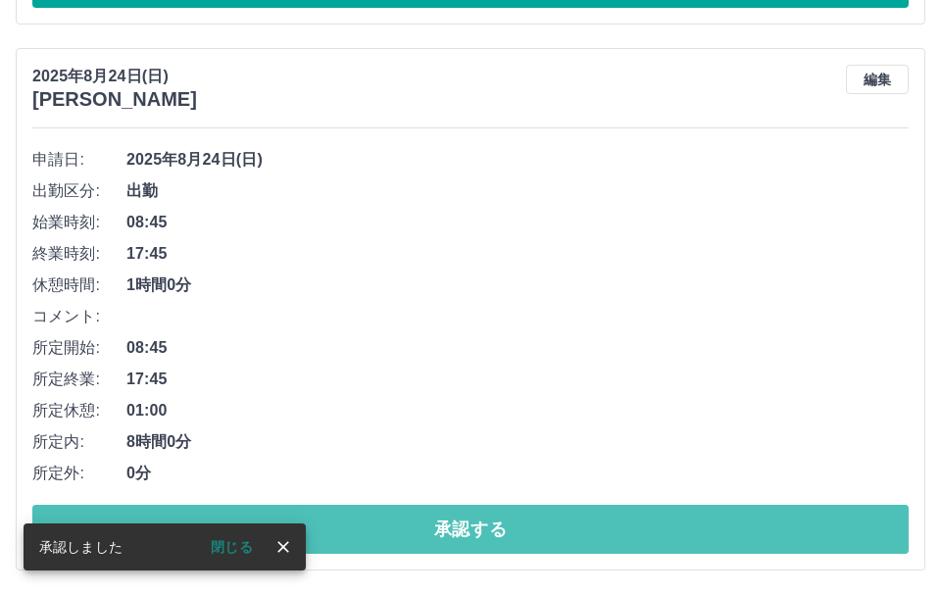
click at [331, 541] on button "承認する" at bounding box center [470, 529] width 877 height 49
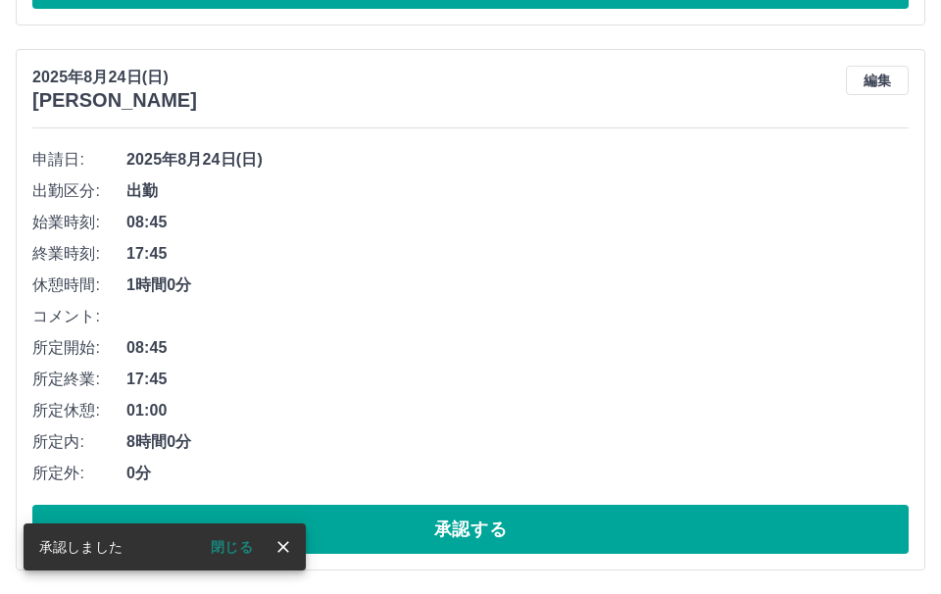
scroll to position [635, 0]
click at [334, 534] on button "承認する" at bounding box center [470, 529] width 877 height 49
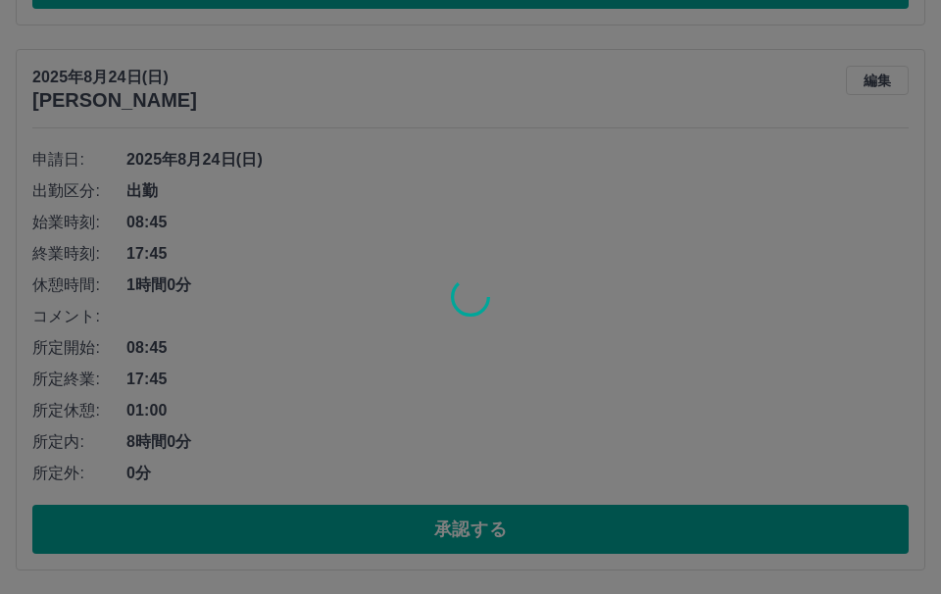
scroll to position [90, 0]
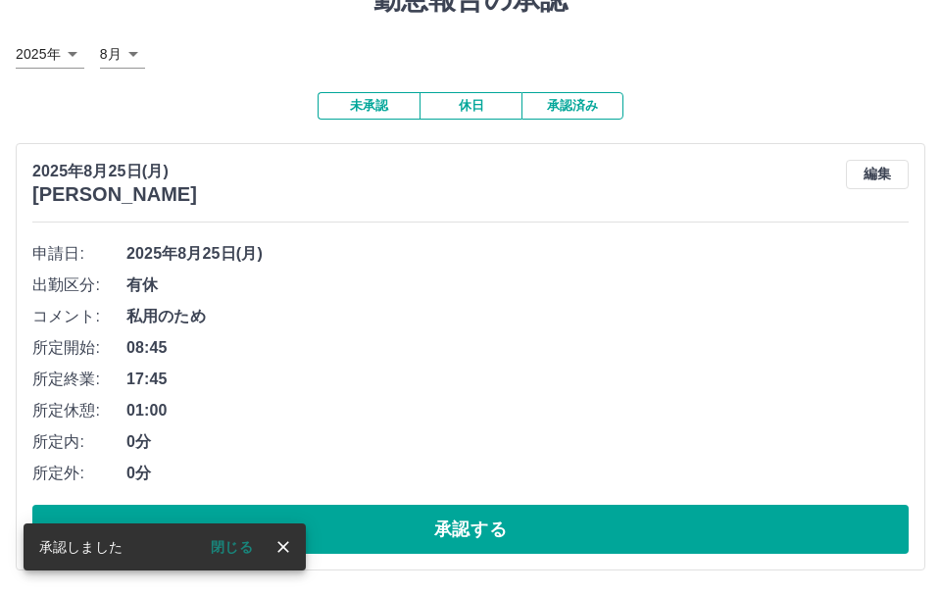
click at [565, 100] on button "承認済み" at bounding box center [573, 105] width 102 height 27
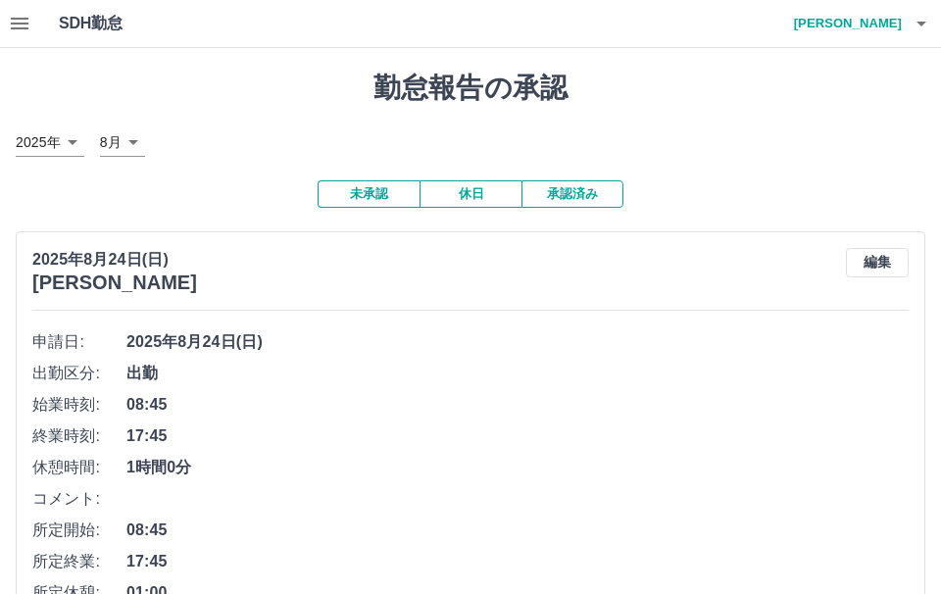
click at [384, 199] on button "未承認" at bounding box center [369, 193] width 102 height 27
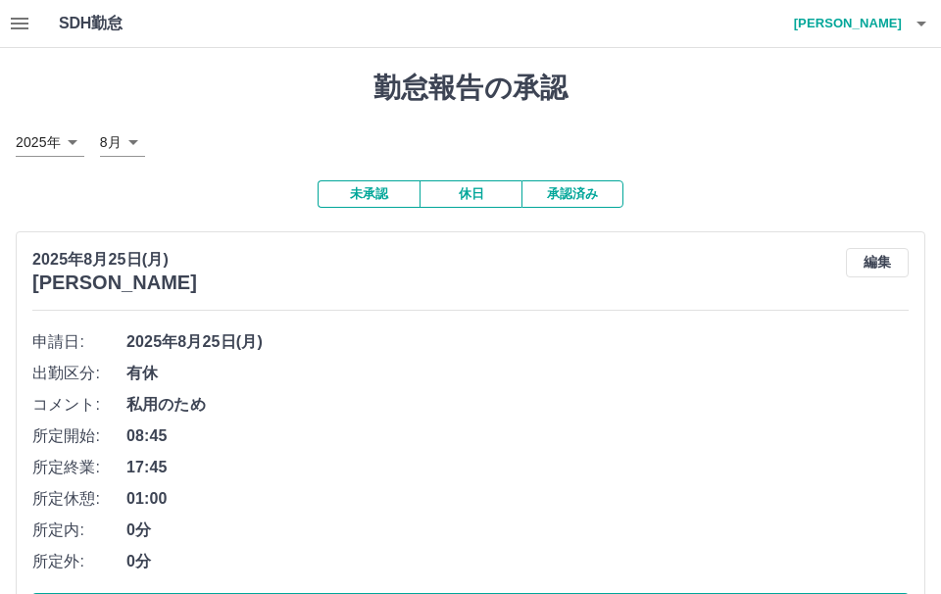
click at [390, 193] on button "未承認" at bounding box center [369, 193] width 102 height 27
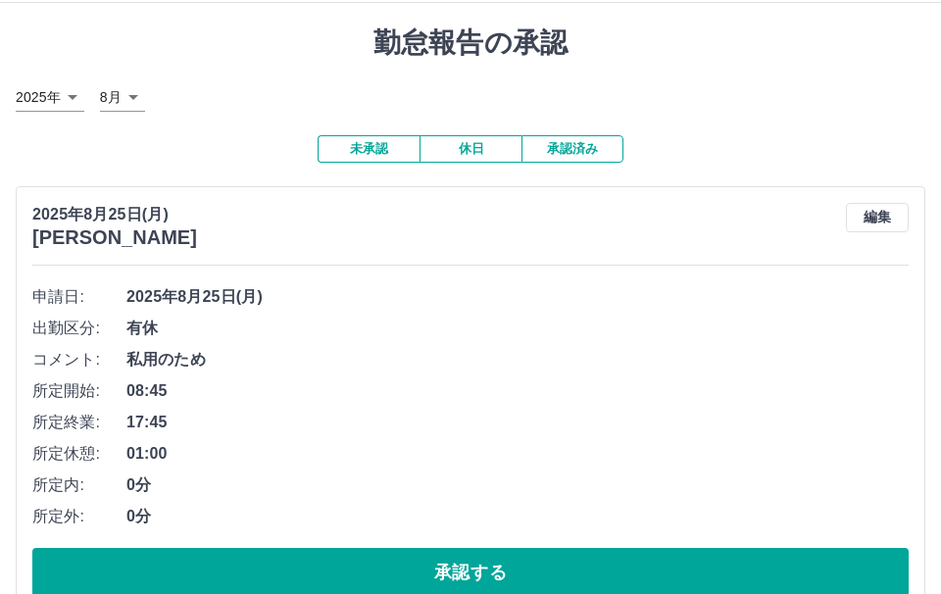
scroll to position [90, 0]
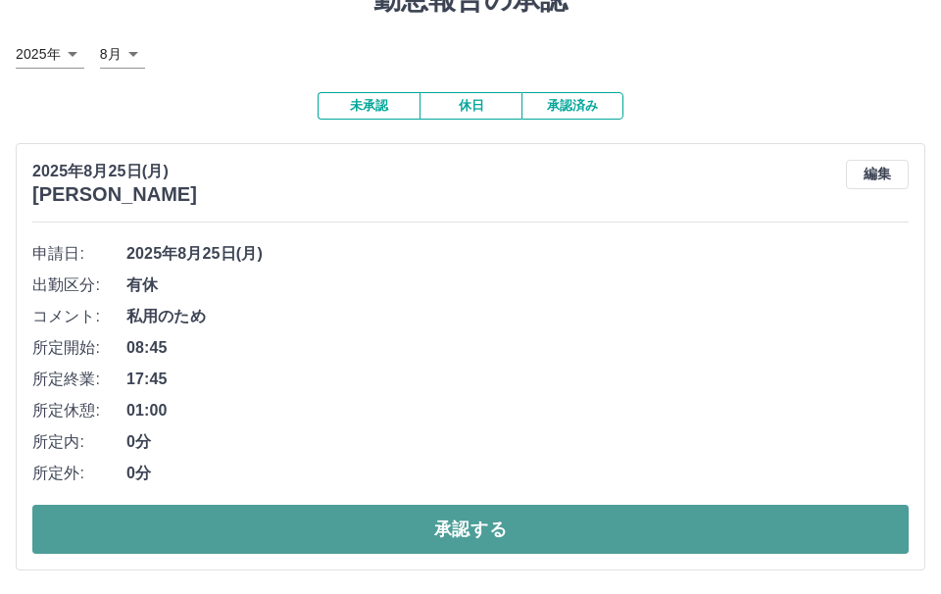
click at [228, 529] on button "承認する" at bounding box center [470, 529] width 877 height 49
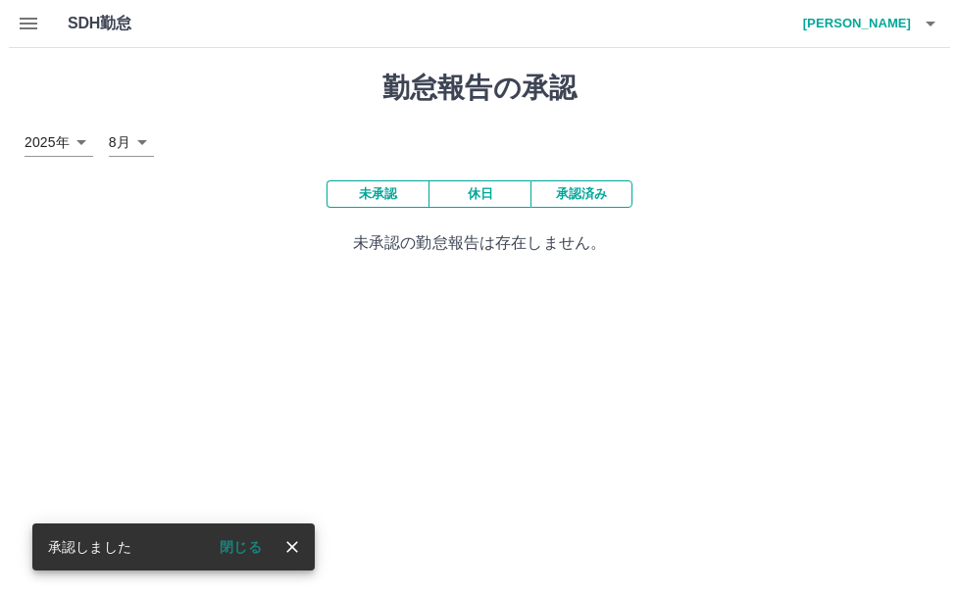
scroll to position [0, 0]
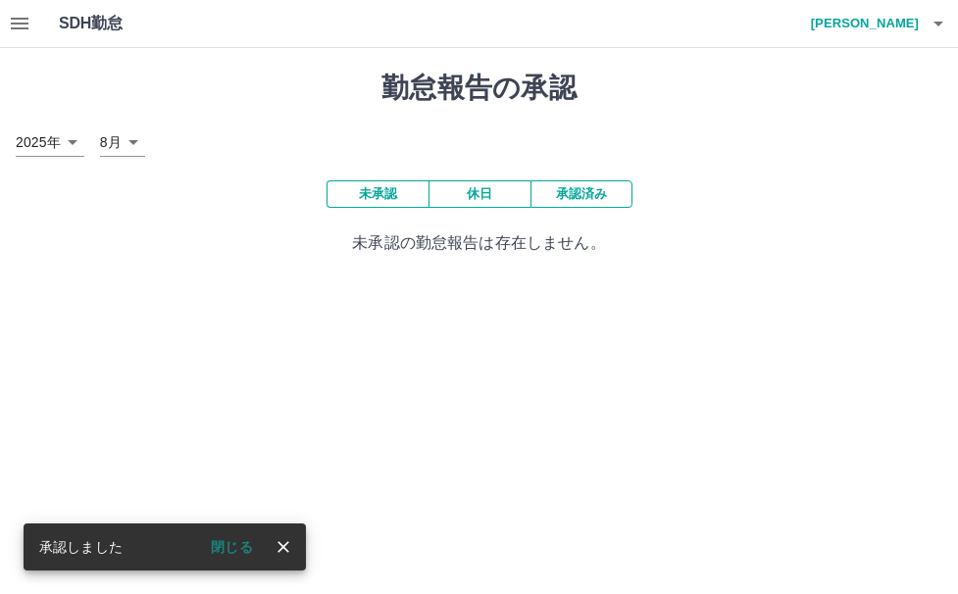
click at [939, 27] on icon "button" at bounding box center [939, 24] width 24 height 24
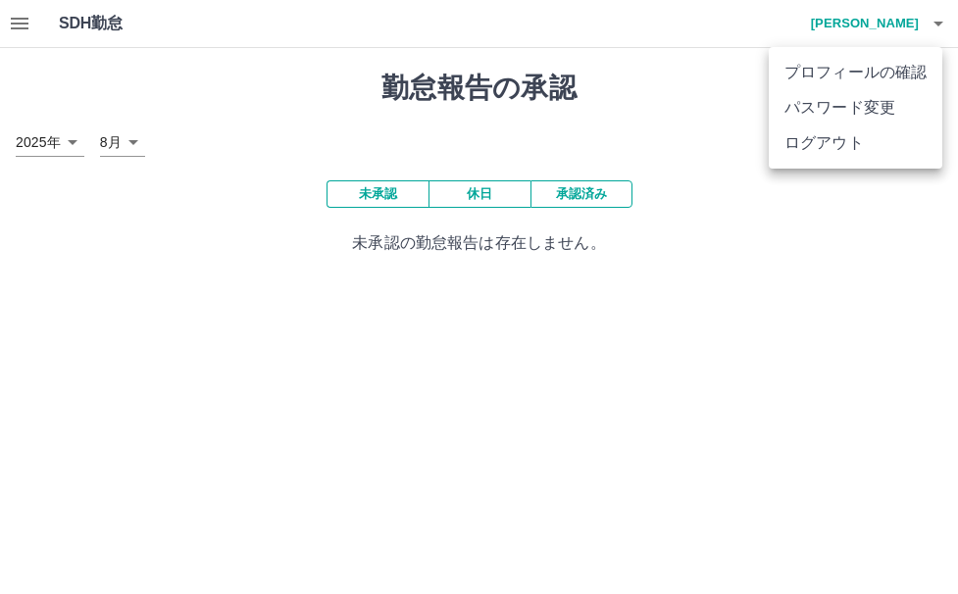
click at [895, 144] on li "ログアウト" at bounding box center [856, 143] width 174 height 35
